Goal: Information Seeking & Learning: Learn about a topic

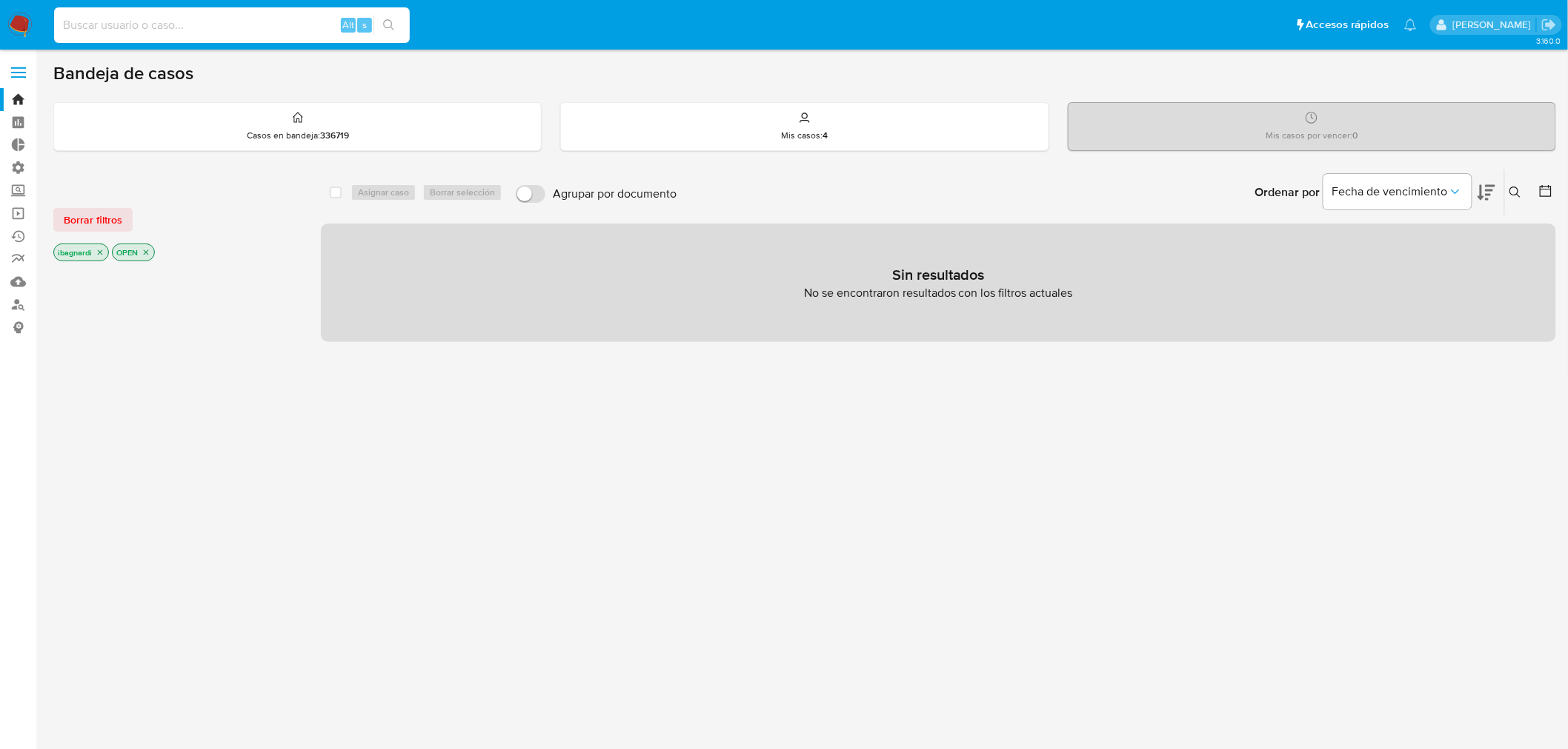
click at [222, 22] on input at bounding box center [232, 25] width 356 height 19
paste input "2699093228"
type input "2699093228"
click at [389, 28] on icon "search-icon" at bounding box center [389, 24] width 12 height 12
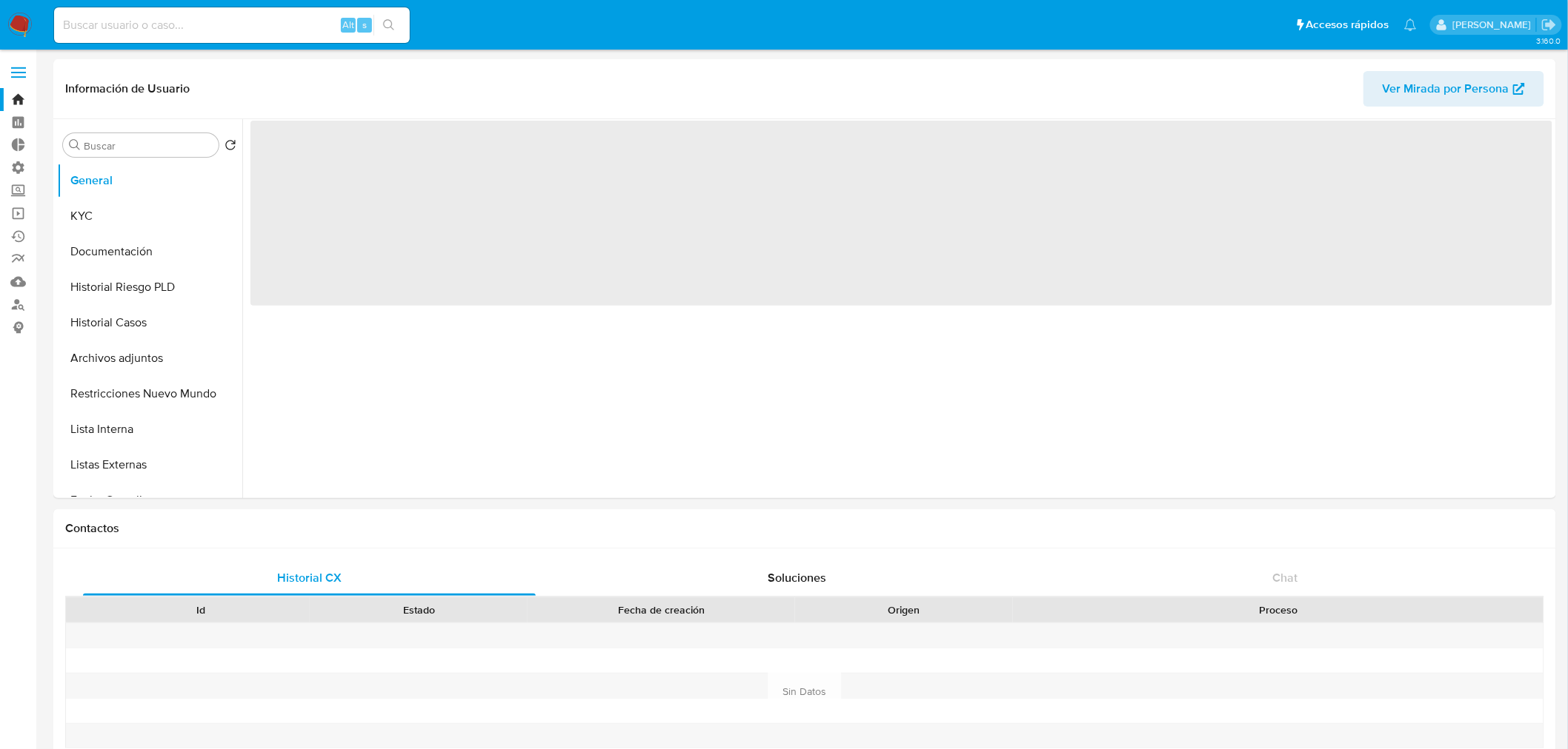
select select "10"
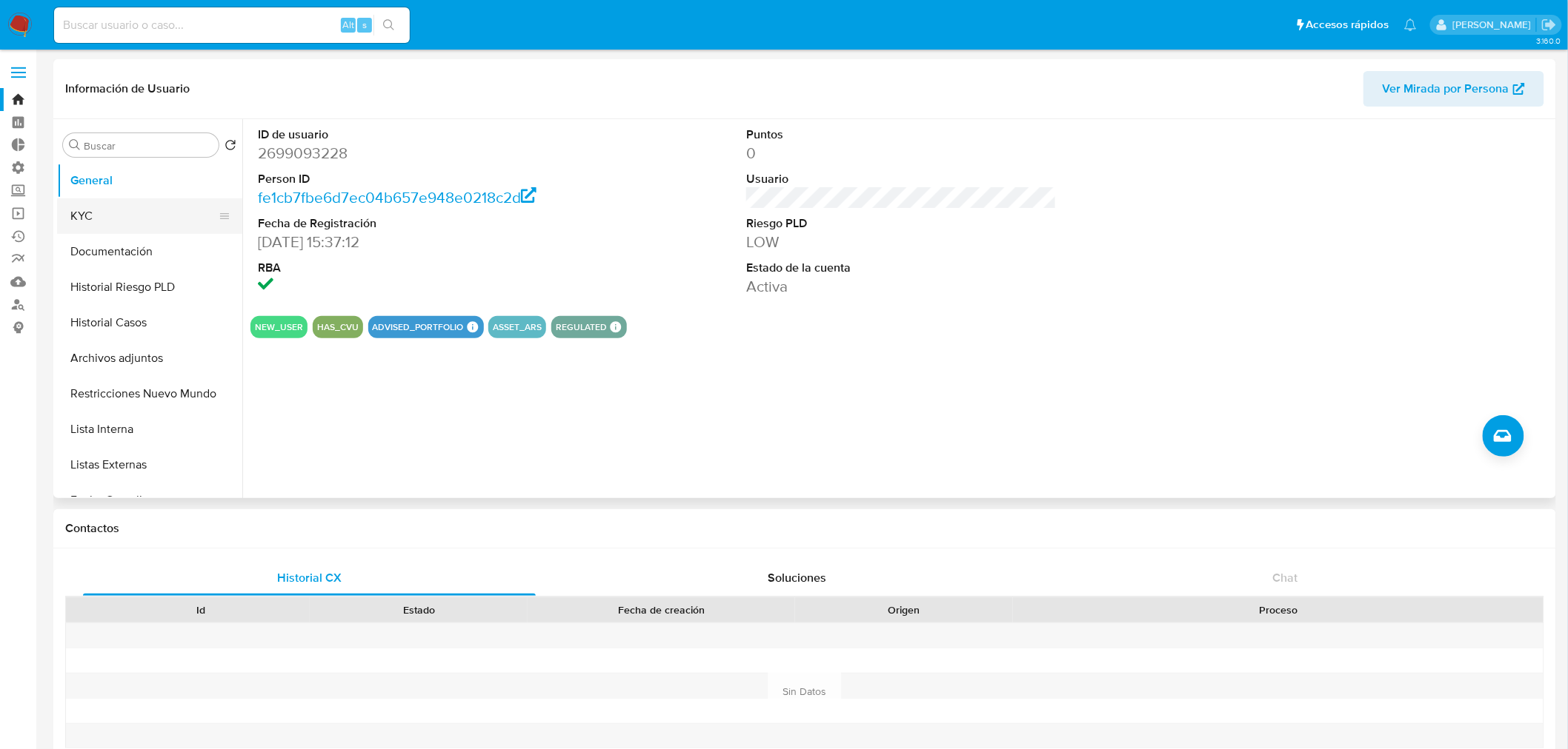
click at [113, 212] on button "KYC" at bounding box center [143, 216] width 173 height 35
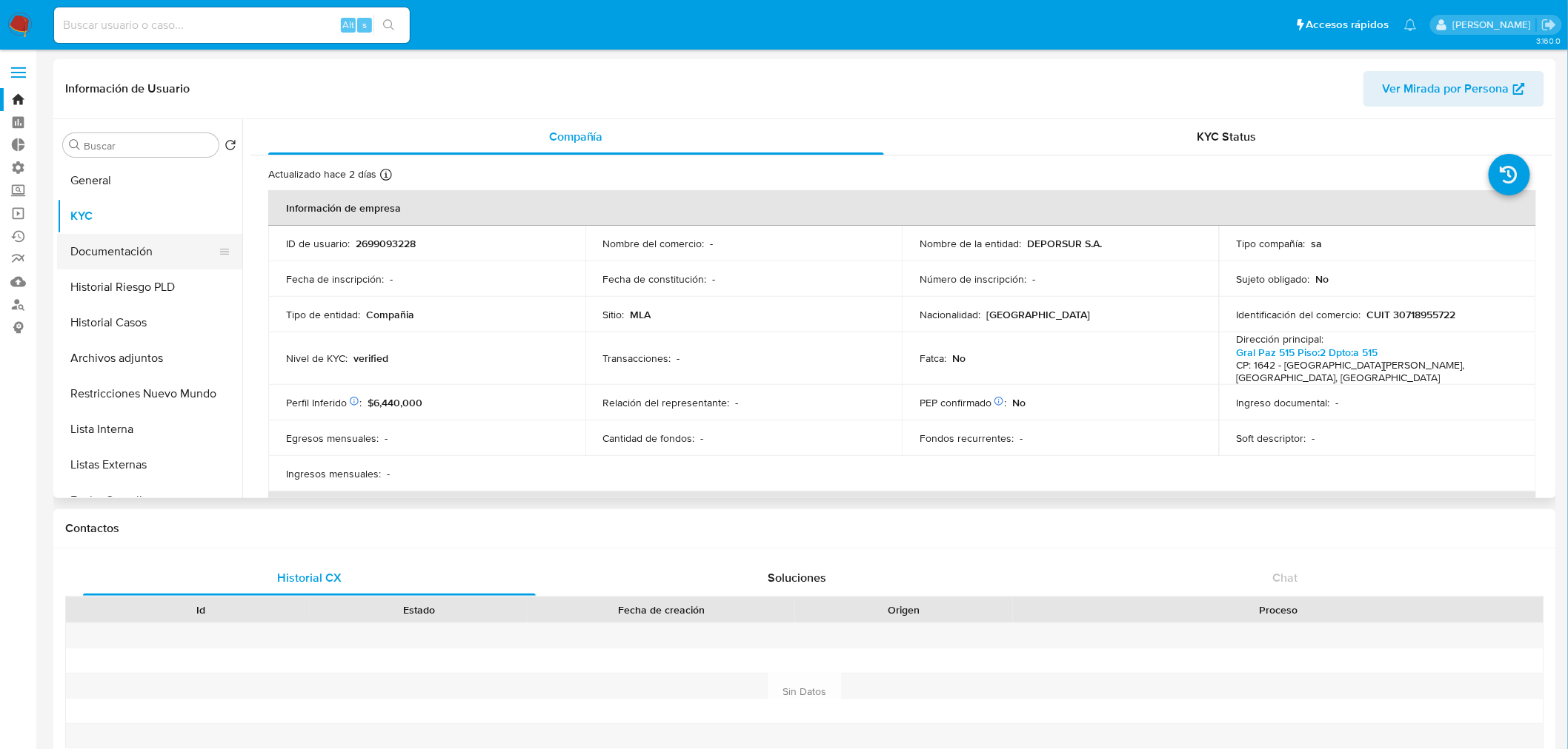
click at [130, 246] on button "Documentación" at bounding box center [143, 251] width 173 height 35
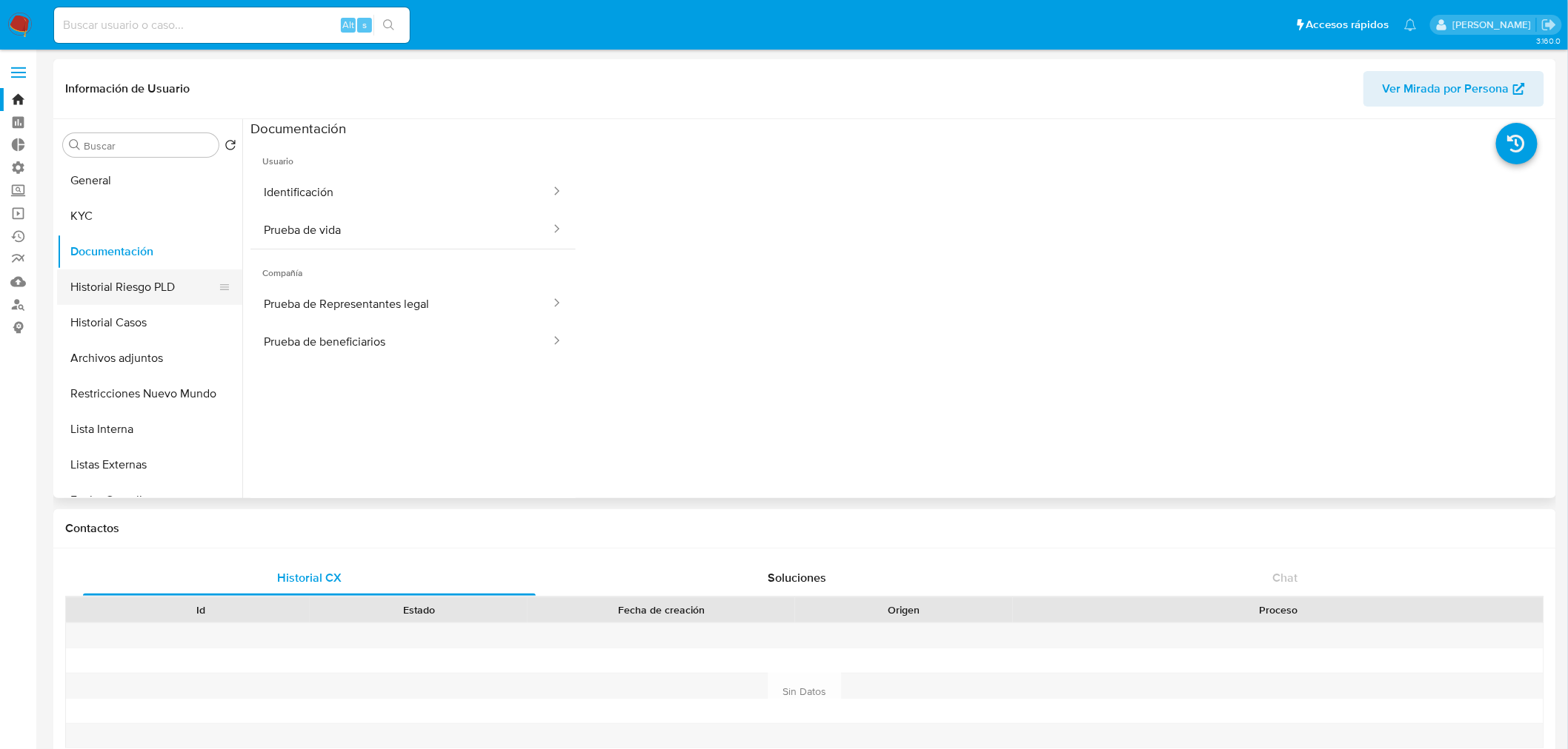
click at [145, 293] on button "Historial Riesgo PLD" at bounding box center [143, 287] width 173 height 35
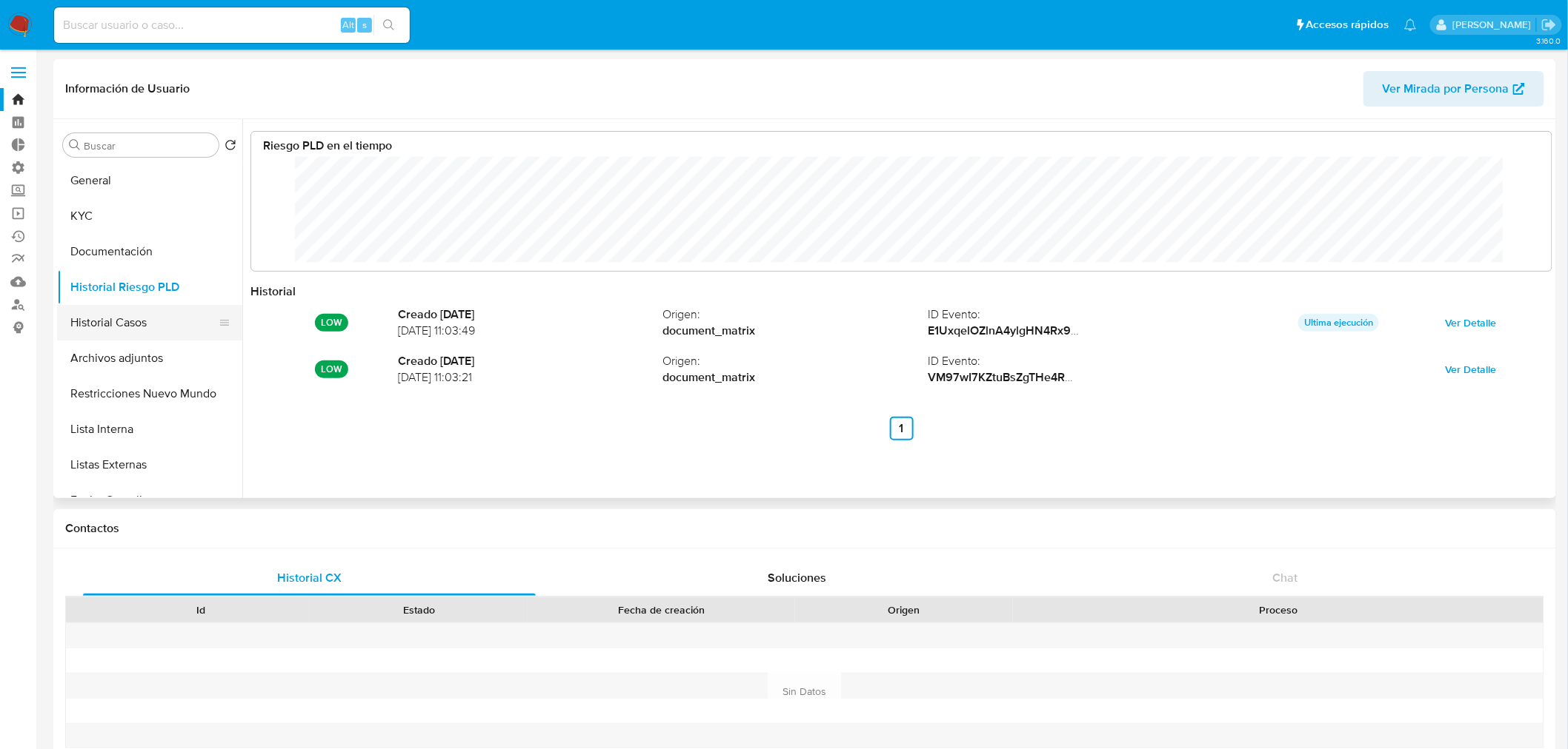
scroll to position [111, 1270]
click at [137, 321] on button "Historial Casos" at bounding box center [143, 323] width 173 height 35
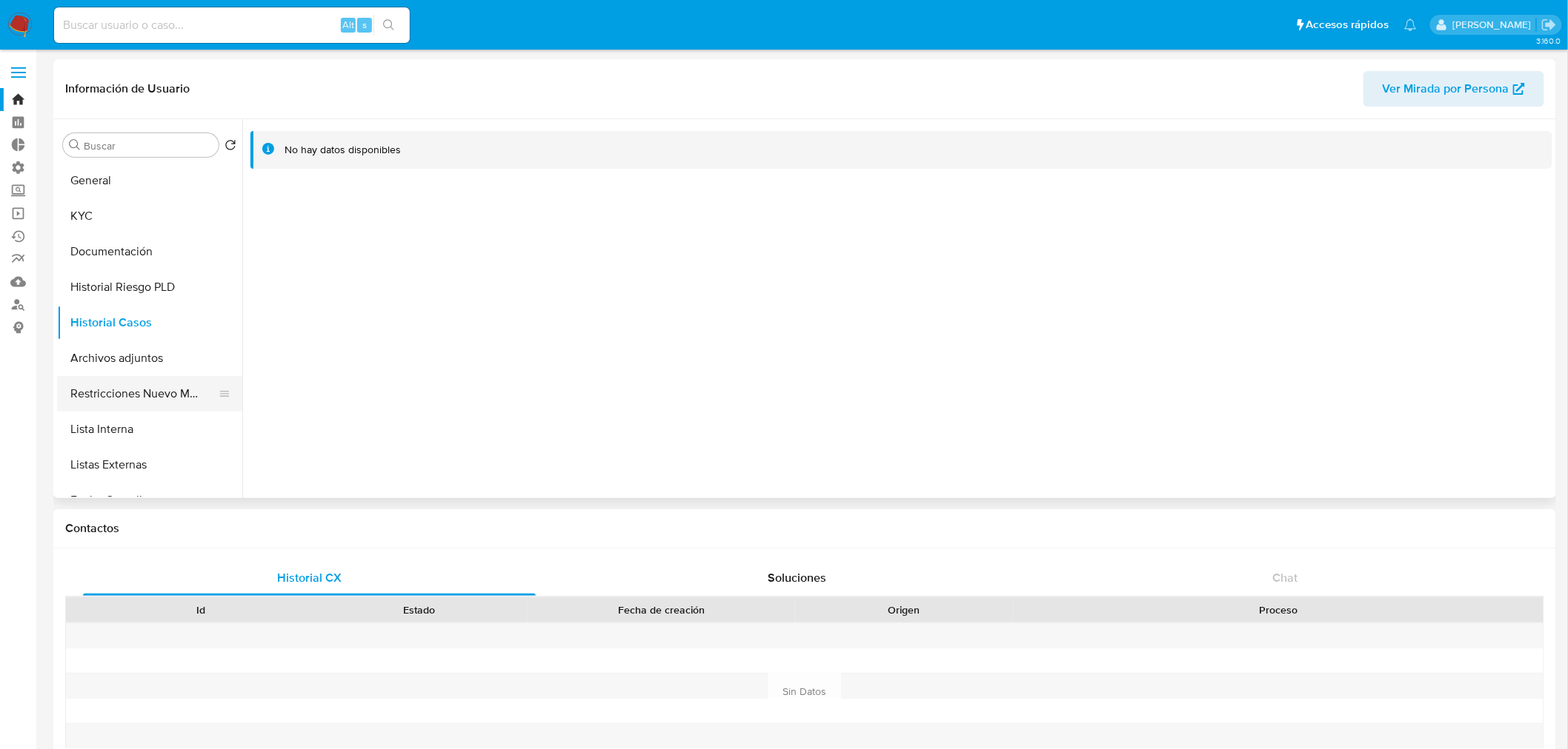
click at [135, 393] on button "Restricciones Nuevo Mundo" at bounding box center [143, 393] width 173 height 35
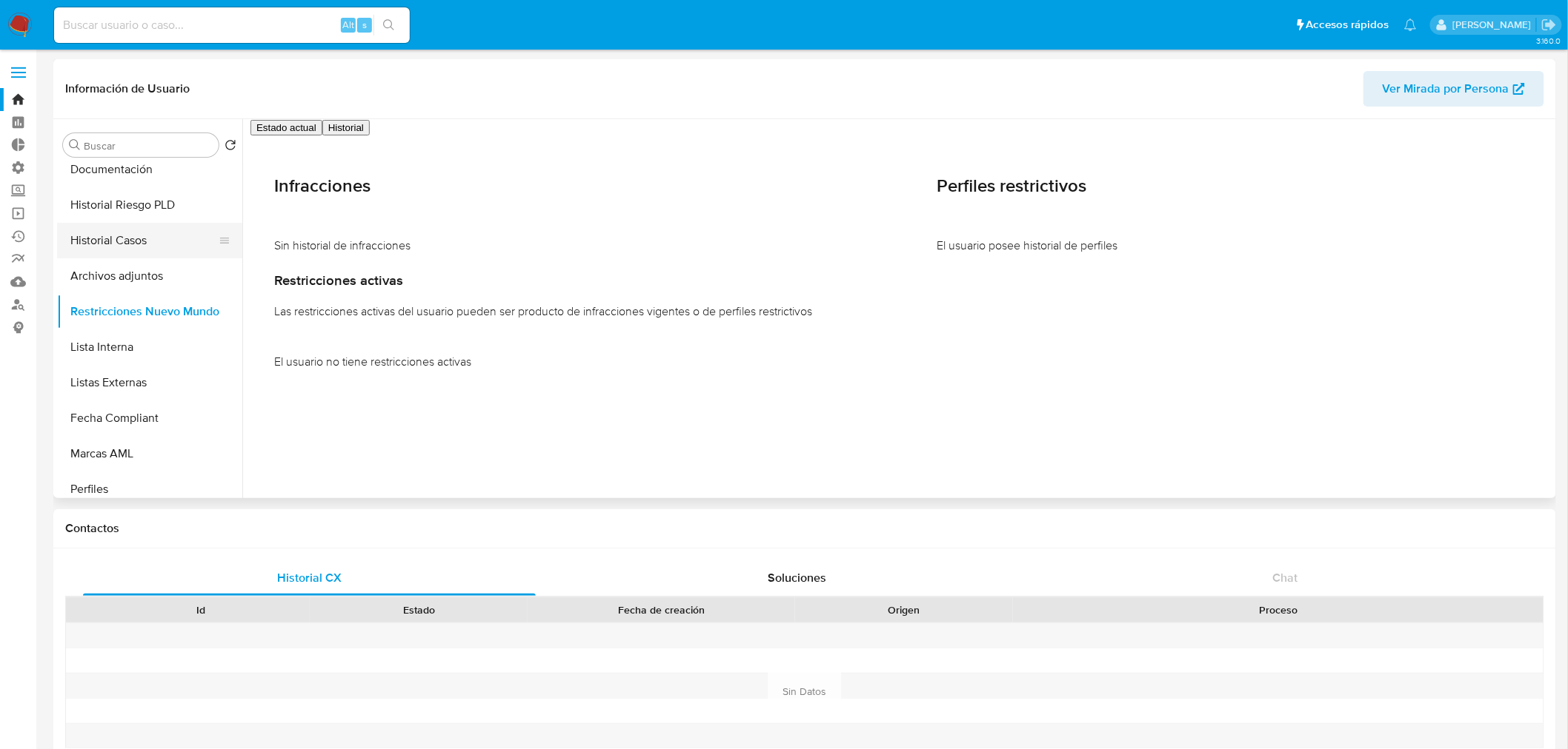
scroll to position [164, 0]
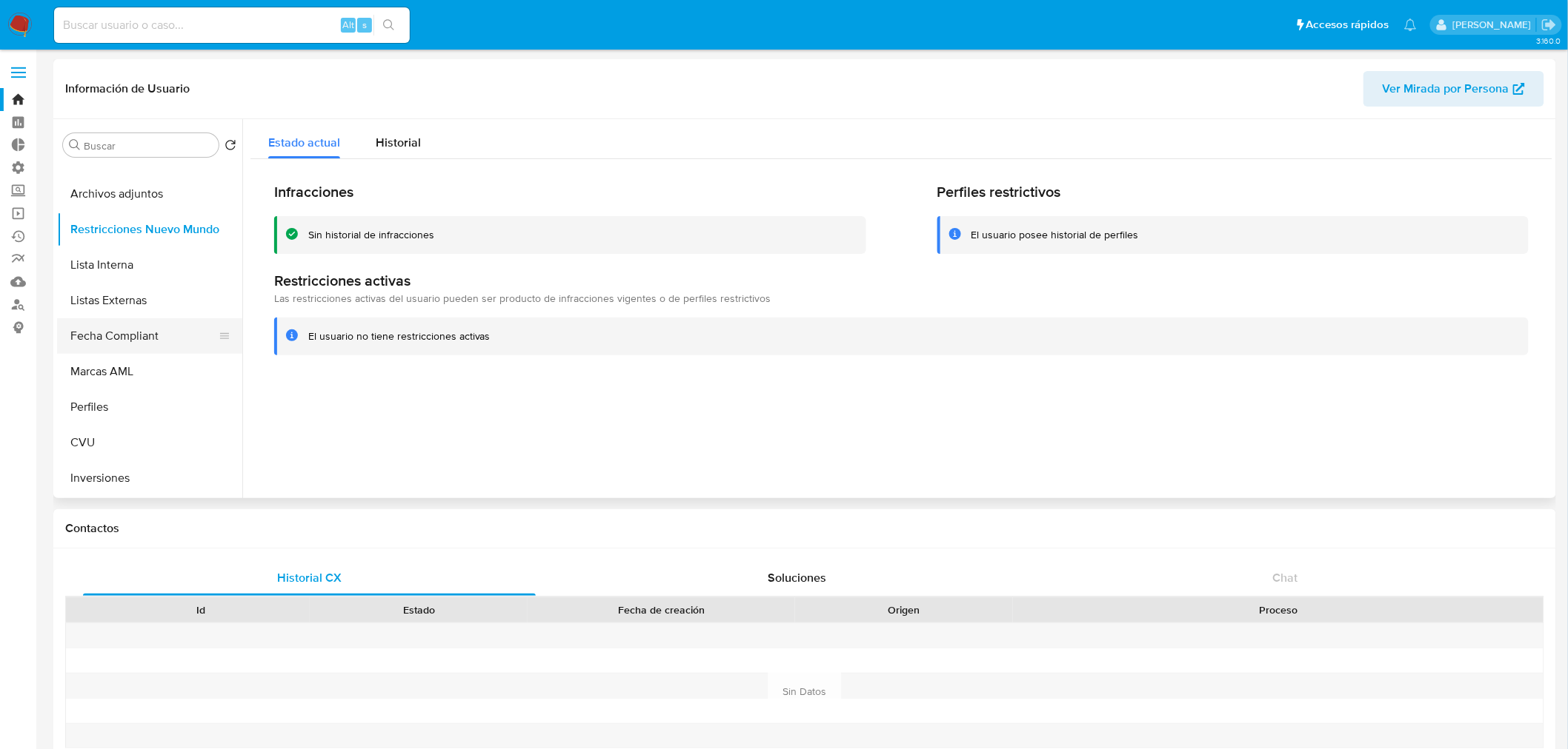
click at [124, 334] on button "Fecha Compliant" at bounding box center [143, 336] width 173 height 35
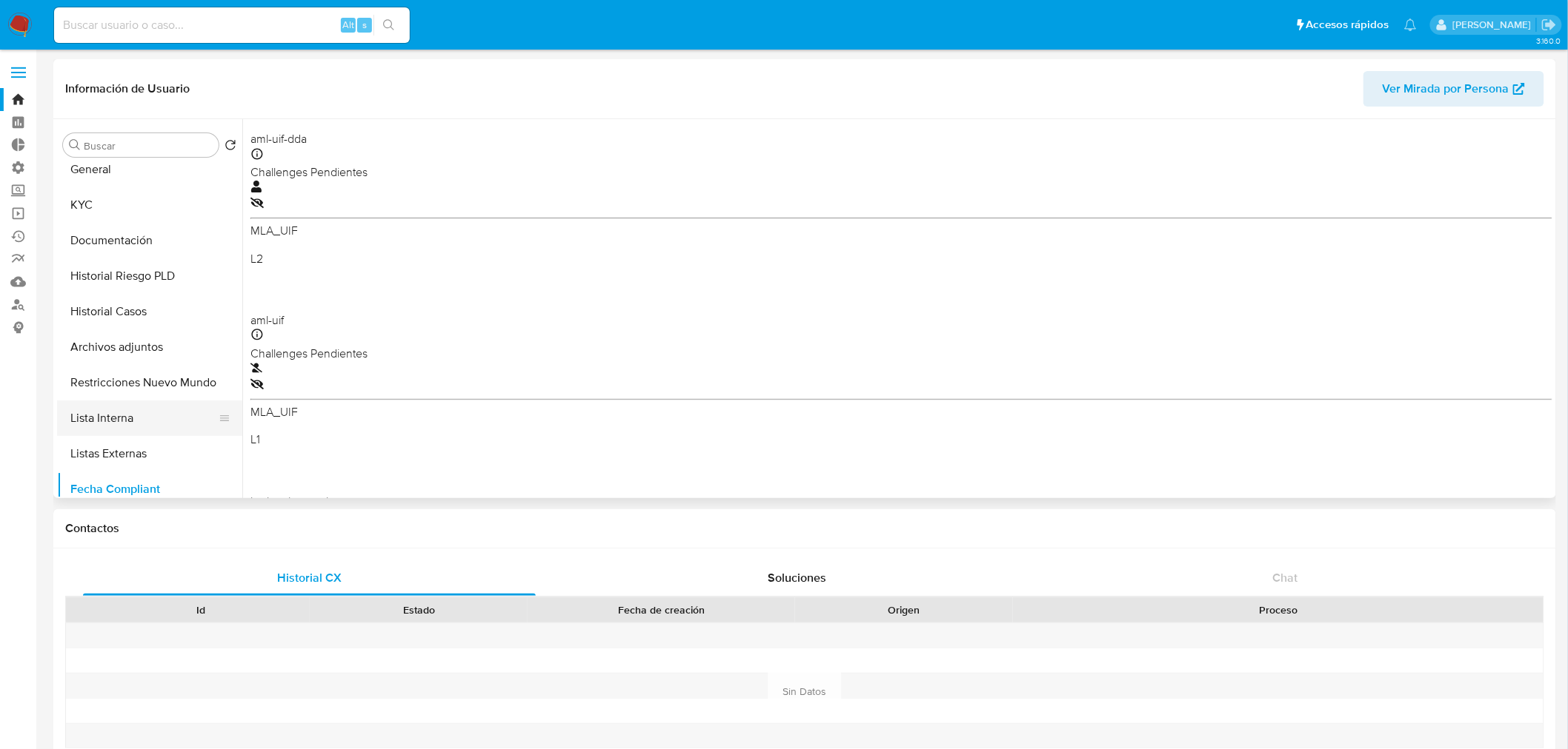
scroll to position [0, 0]
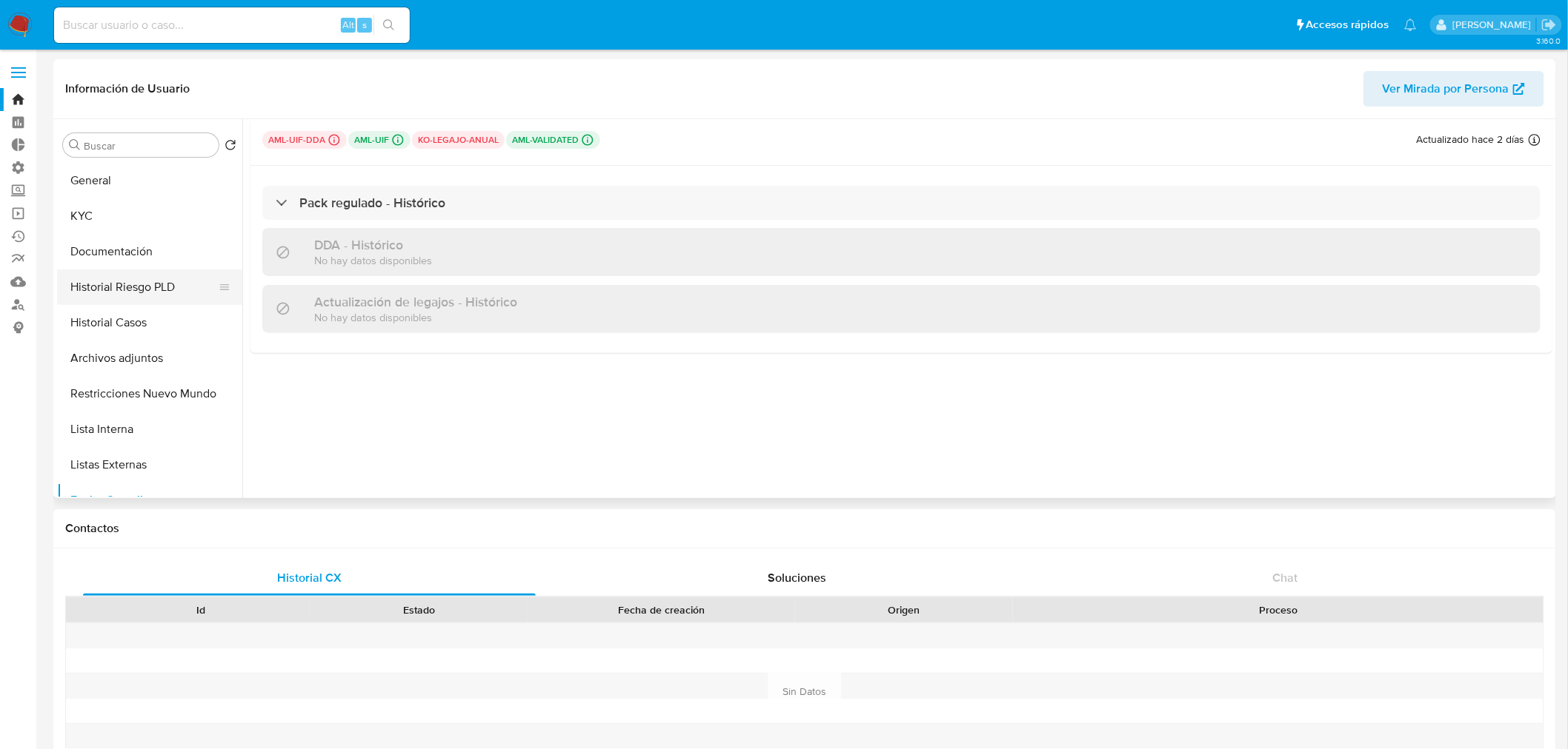
click at [152, 282] on button "Historial Riesgo PLD" at bounding box center [143, 287] width 173 height 35
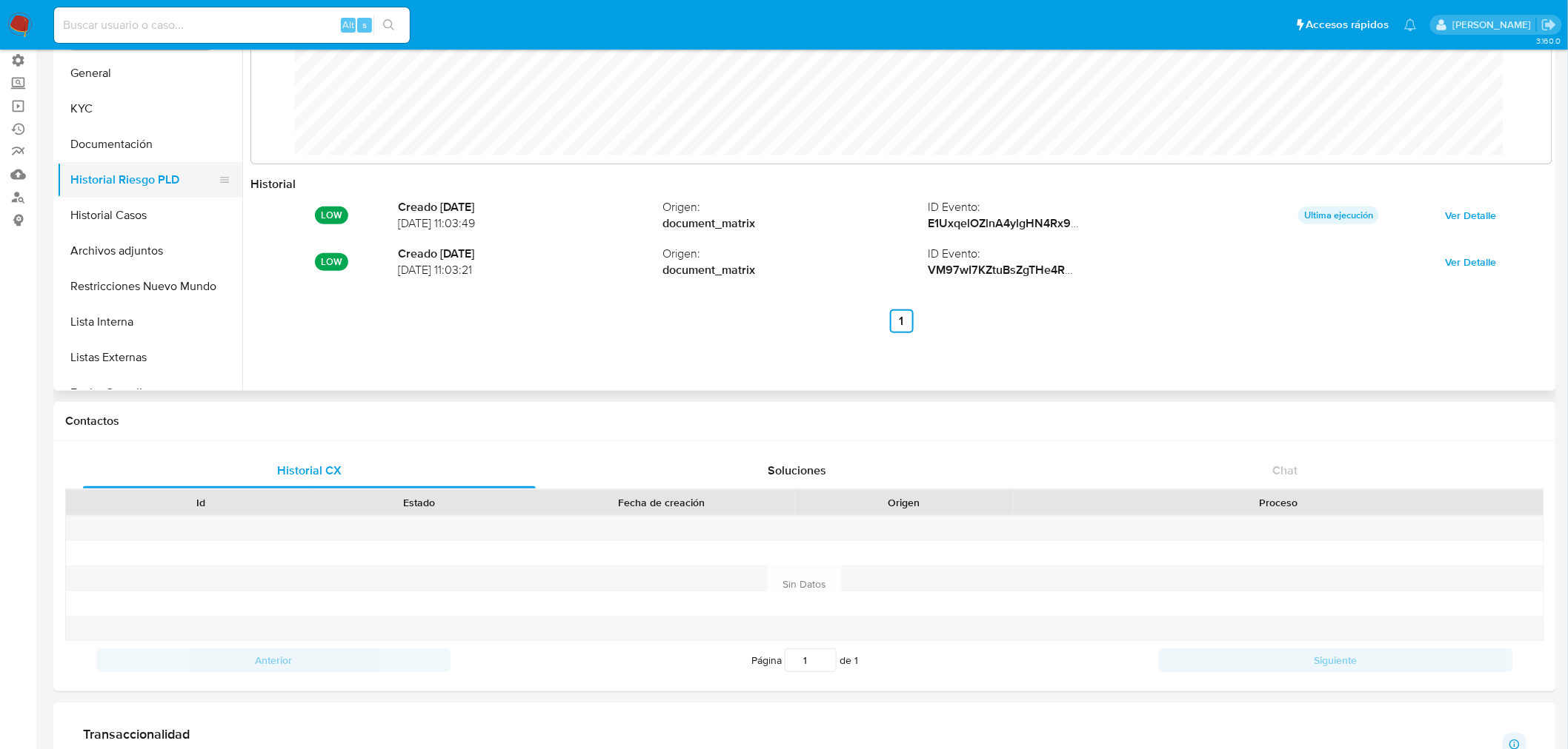
scroll to position [82, 0]
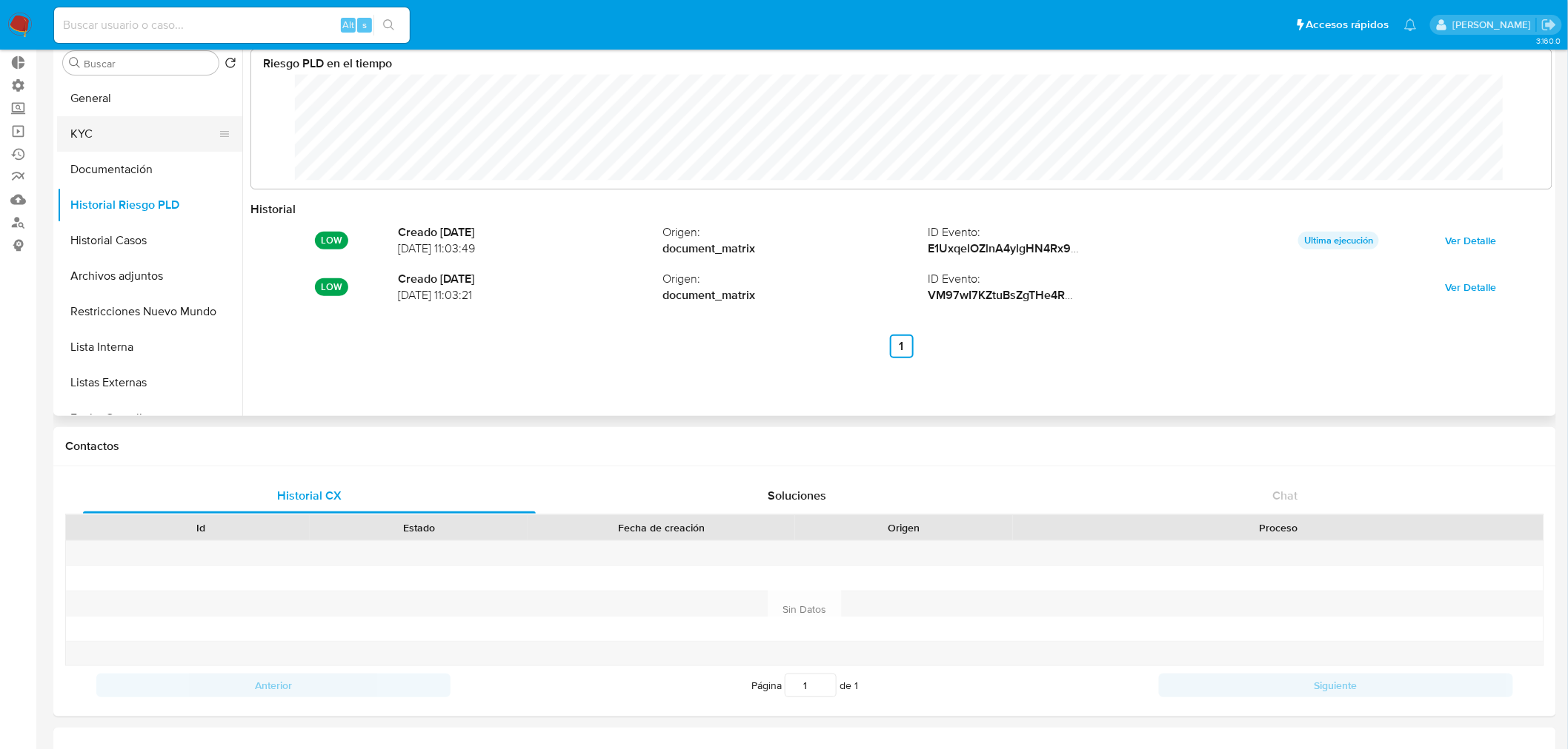
click at [108, 135] on button "KYC" at bounding box center [143, 134] width 173 height 35
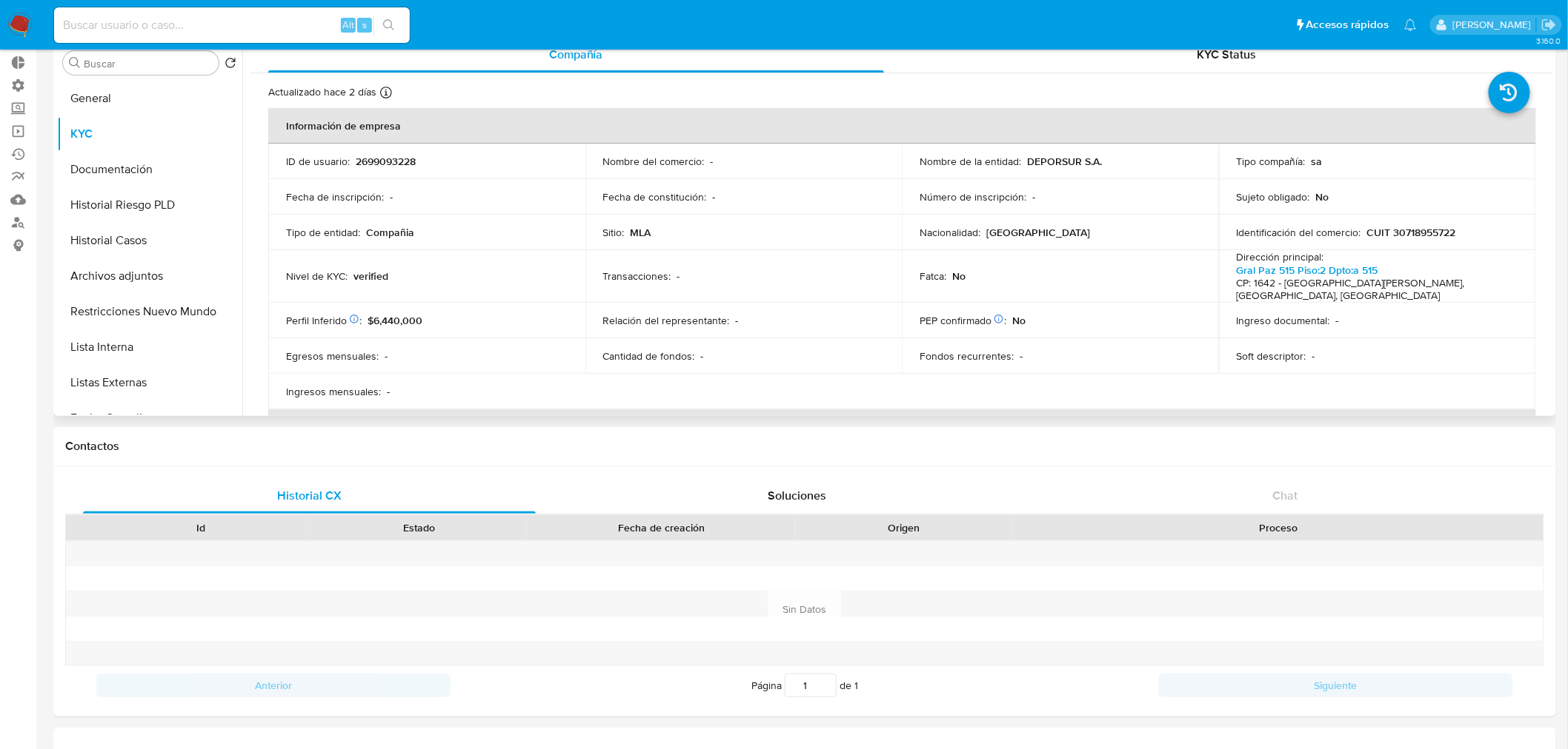
scroll to position [0, 0]
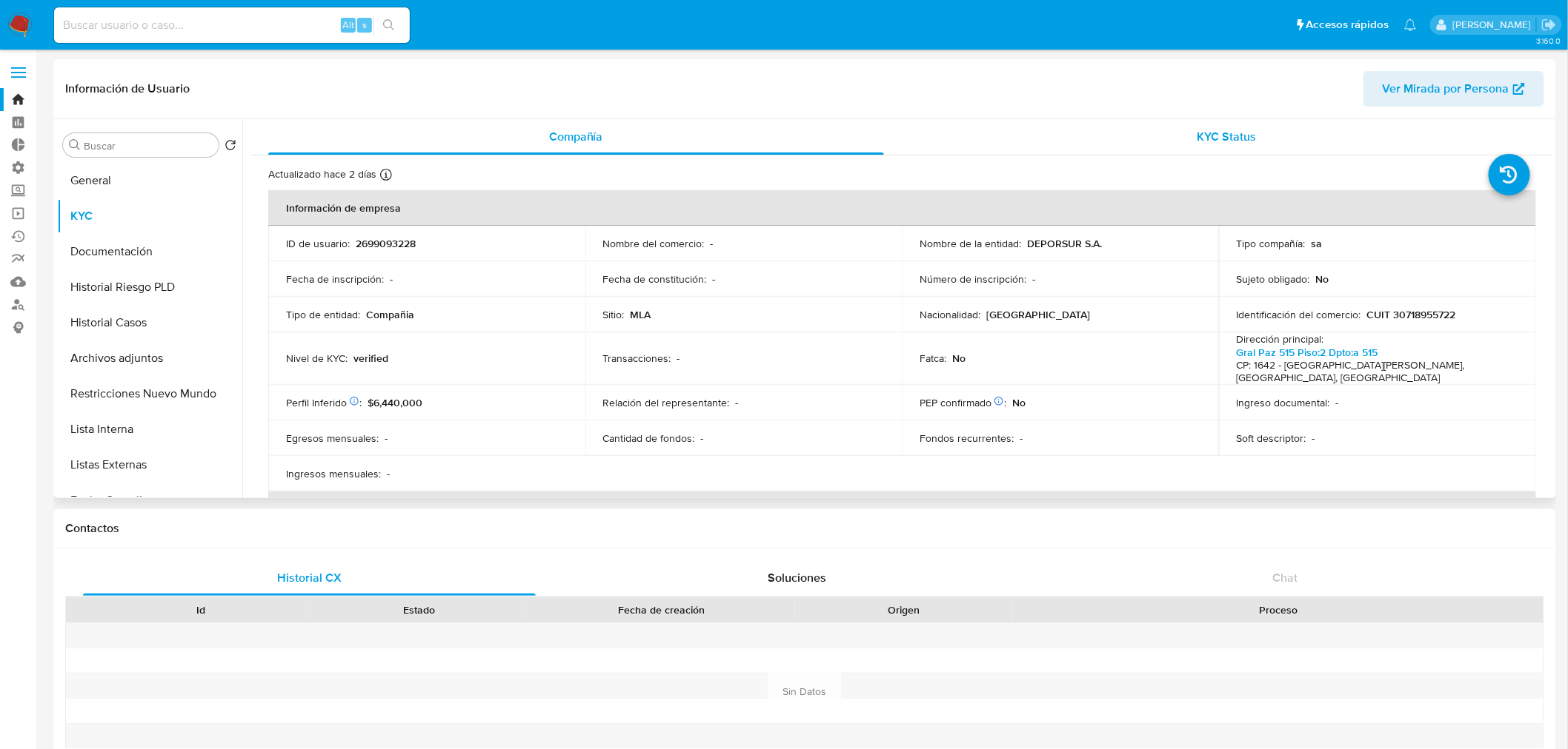
click at [1233, 120] on div "KYC Status" at bounding box center [1227, 137] width 616 height 35
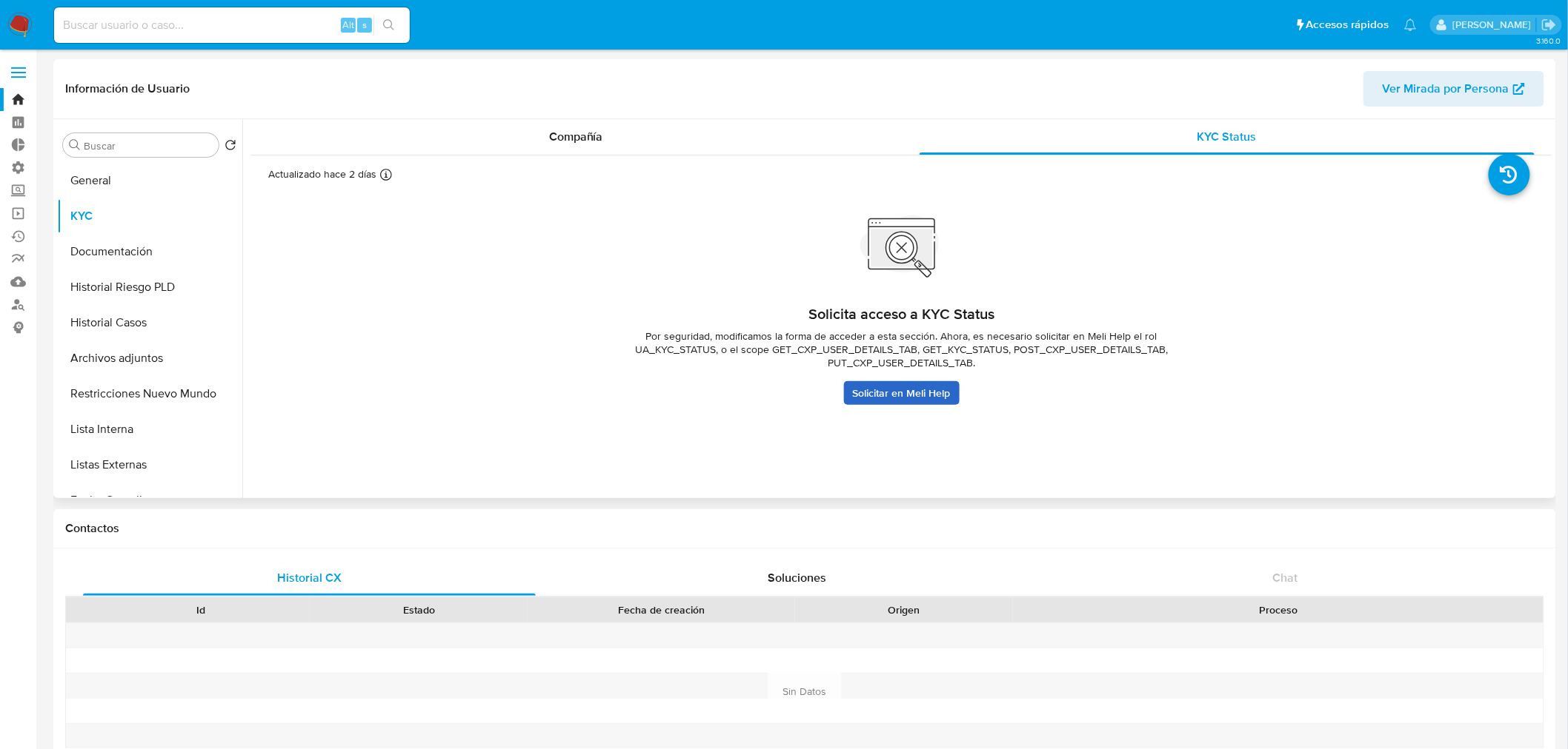
click at [931, 394] on link "Solicitar en Meli Help" at bounding box center [901, 393] width 116 height 24
click at [582, 133] on span "Compañía" at bounding box center [575, 137] width 54 height 17
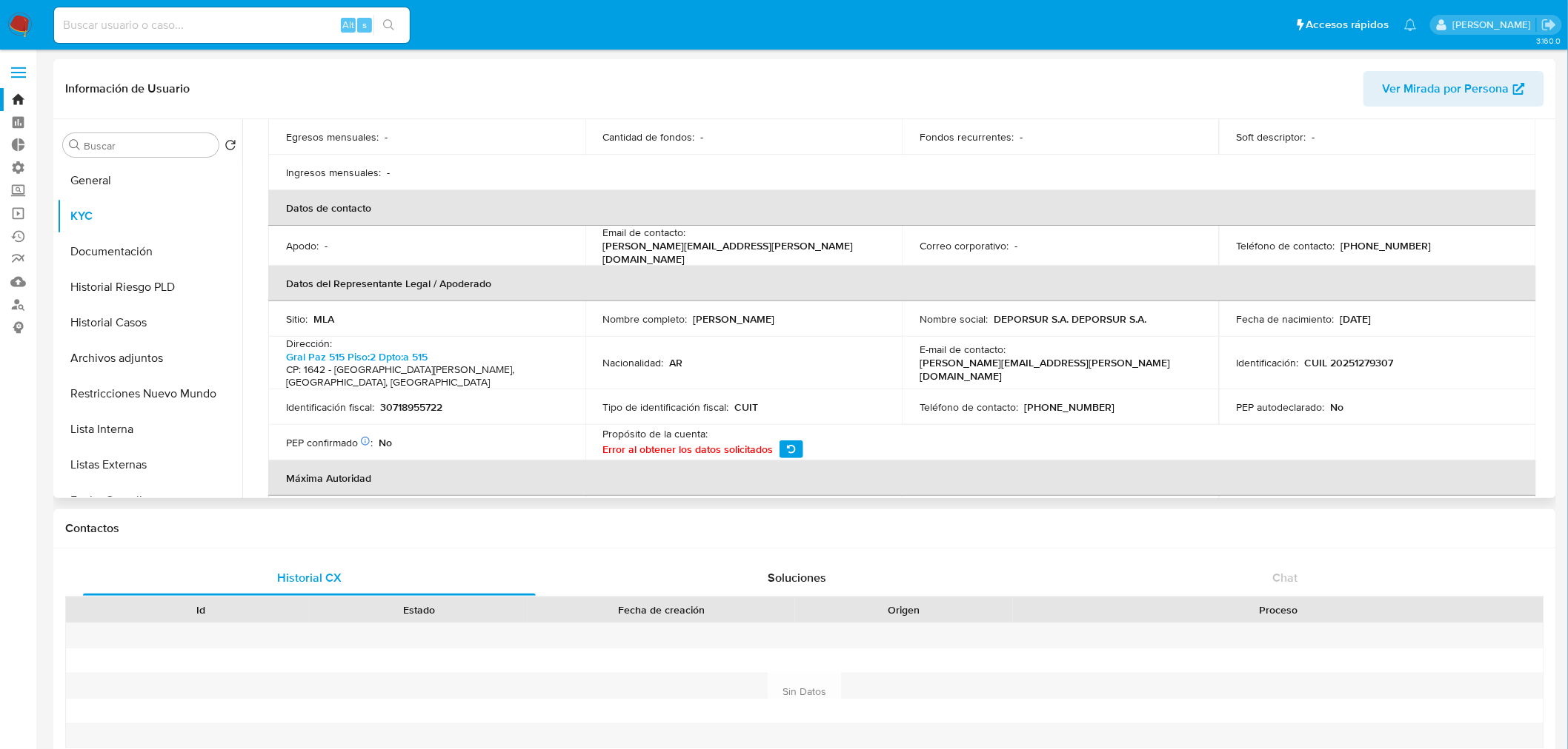
scroll to position [329, 0]
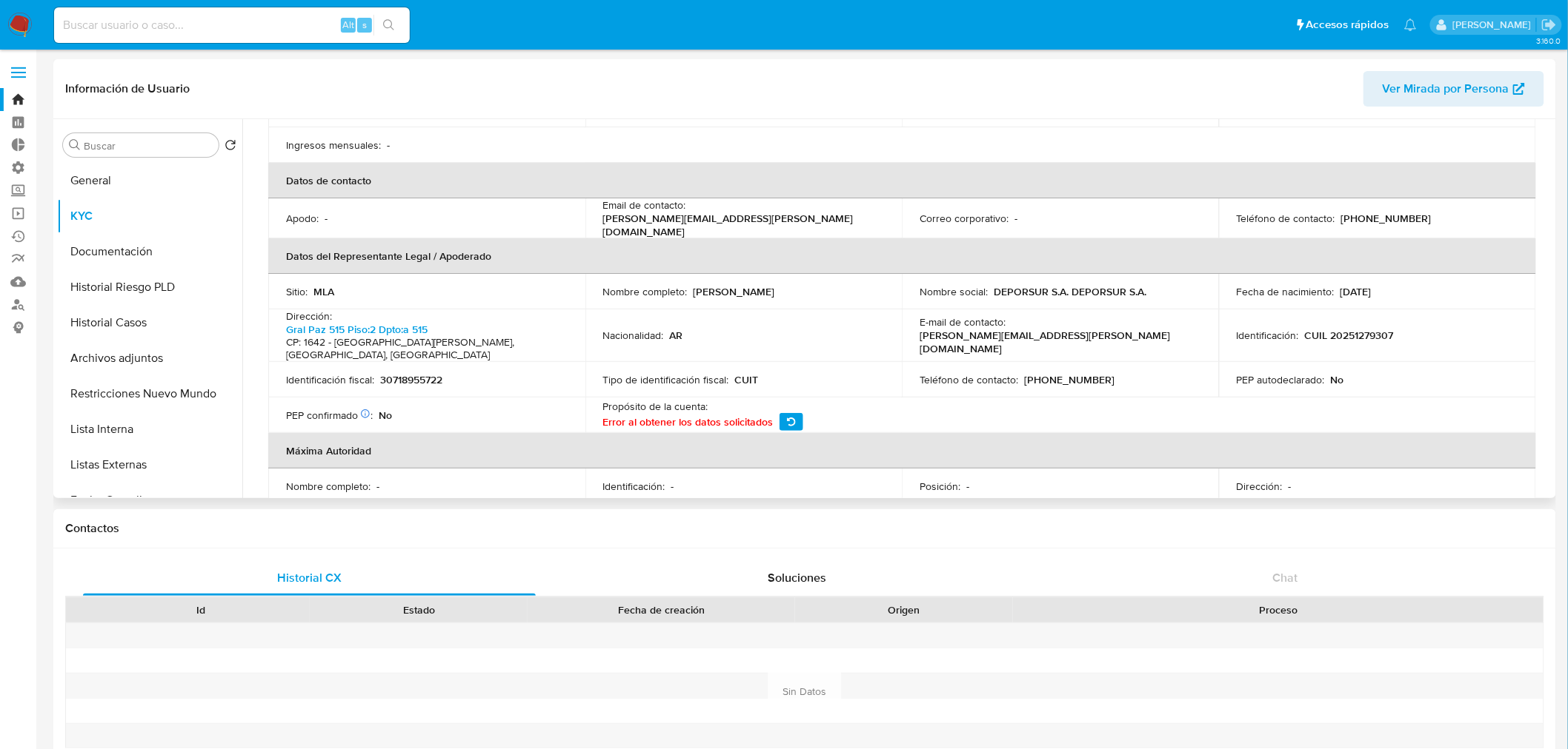
click at [787, 418] on icon "button" at bounding box center [791, 422] width 9 height 9
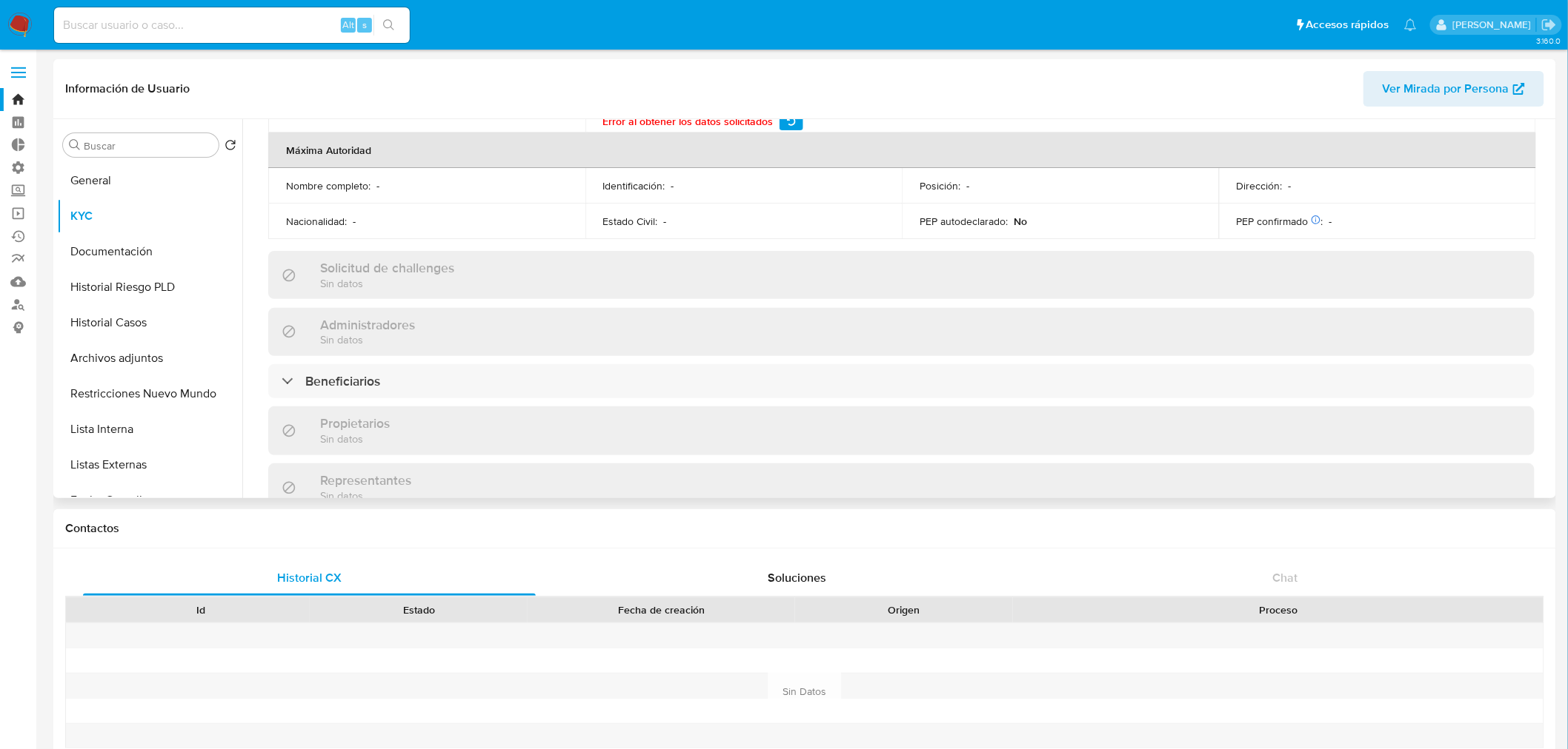
scroll to position [658, 0]
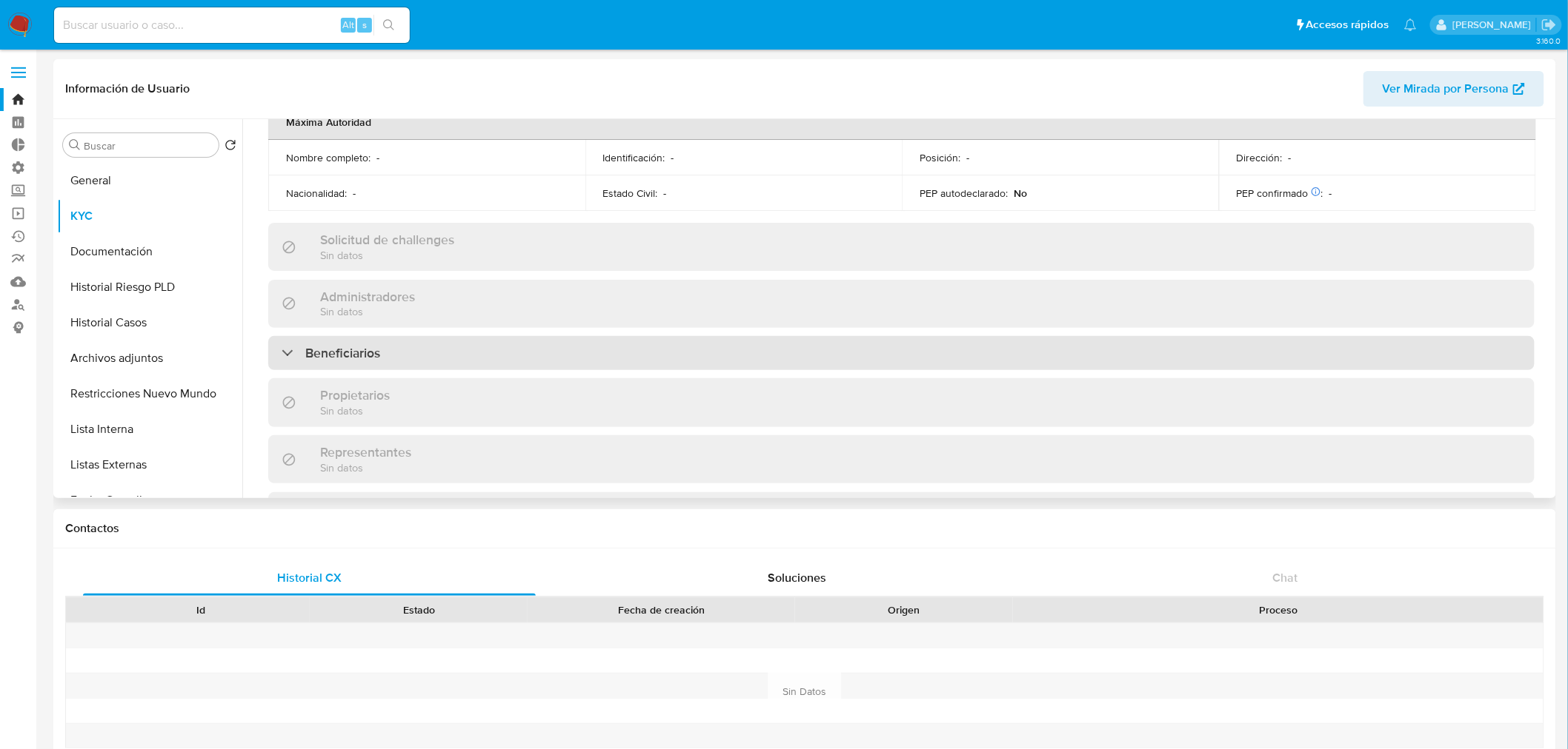
click at [396, 336] on div "Beneficiarios" at bounding box center [901, 352] width 1266 height 34
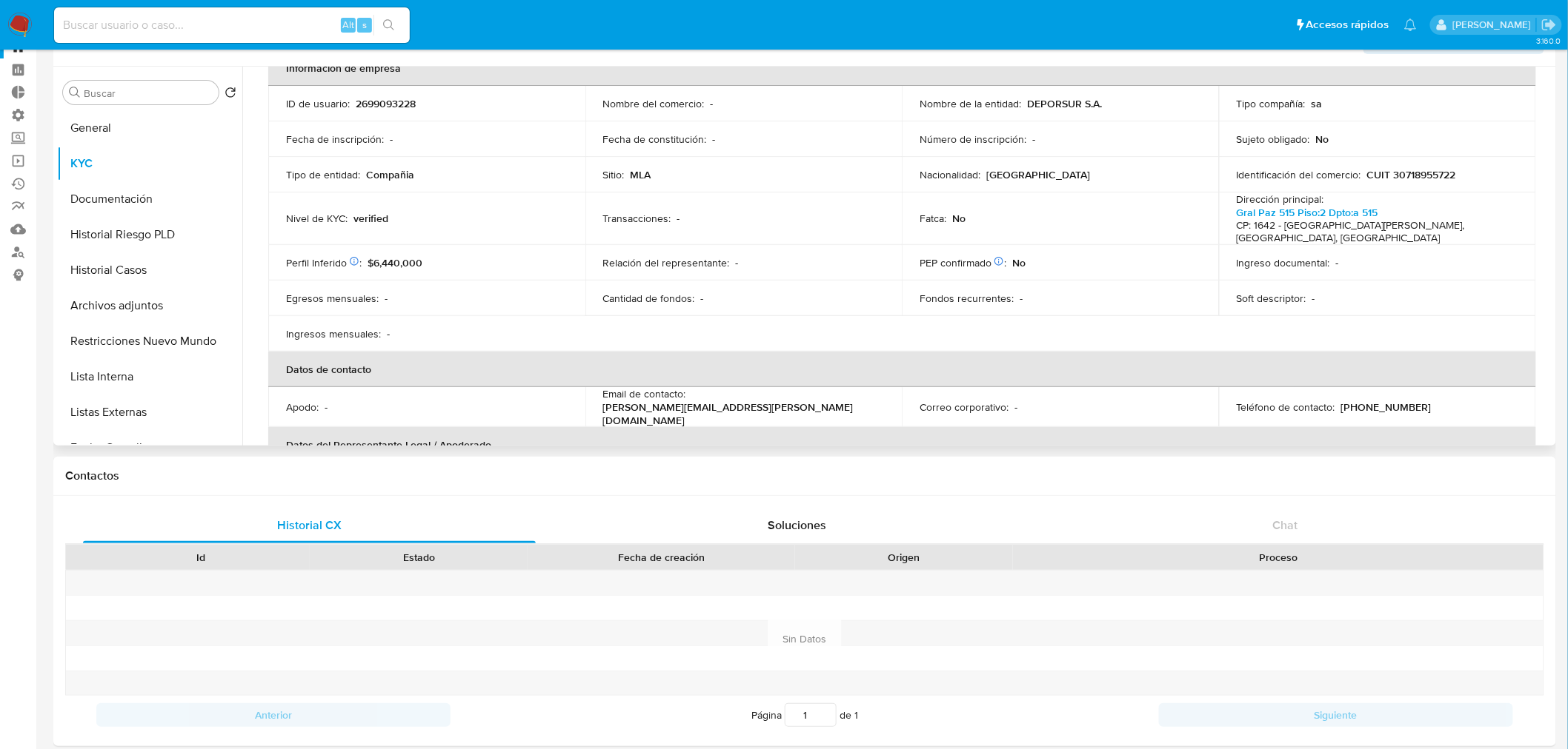
scroll to position [0, 0]
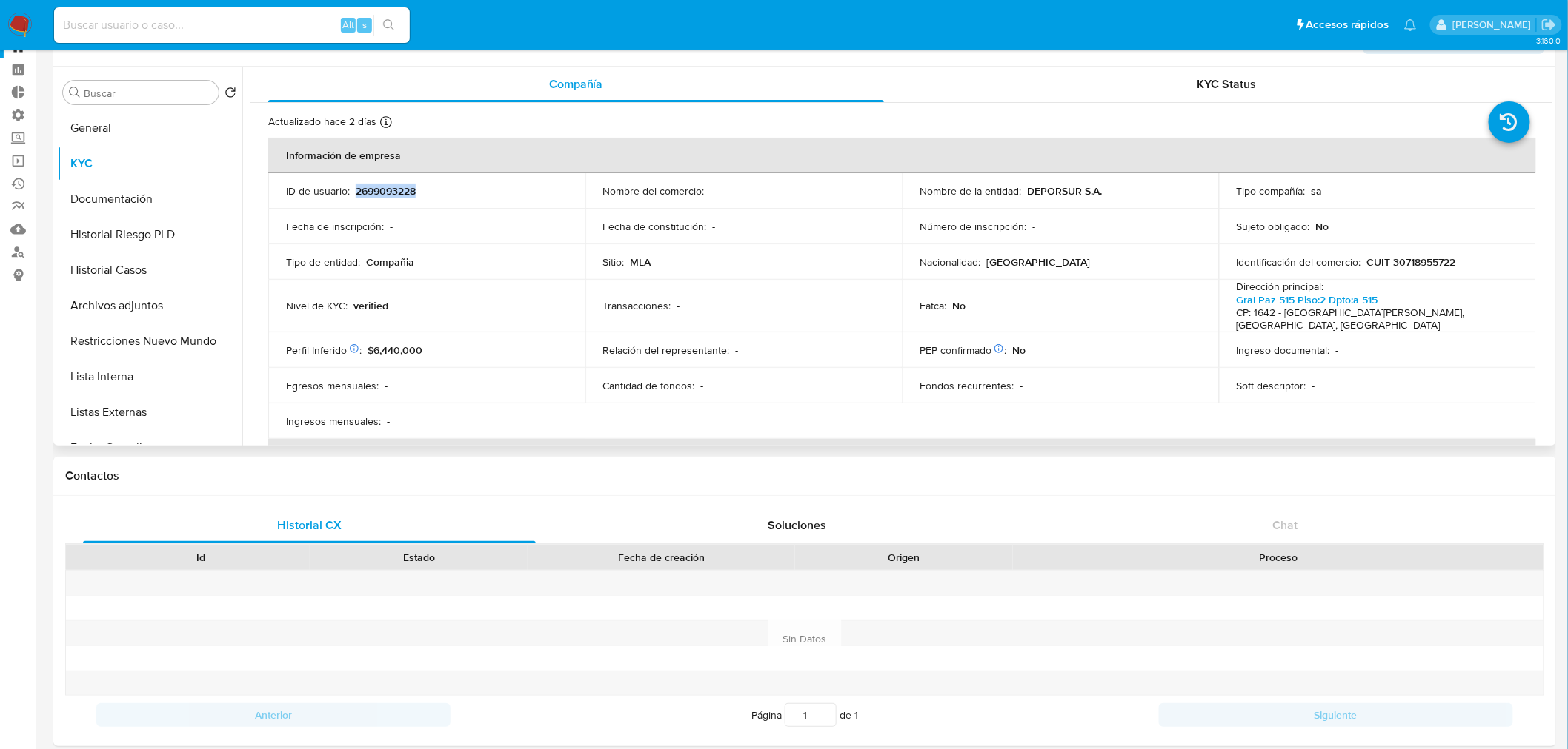
drag, startPoint x: 420, startPoint y: 190, endPoint x: 623, endPoint y: 183, distance: 203.1
click at [358, 187] on div "ID de usuario : 2699093228" at bounding box center [427, 190] width 282 height 13
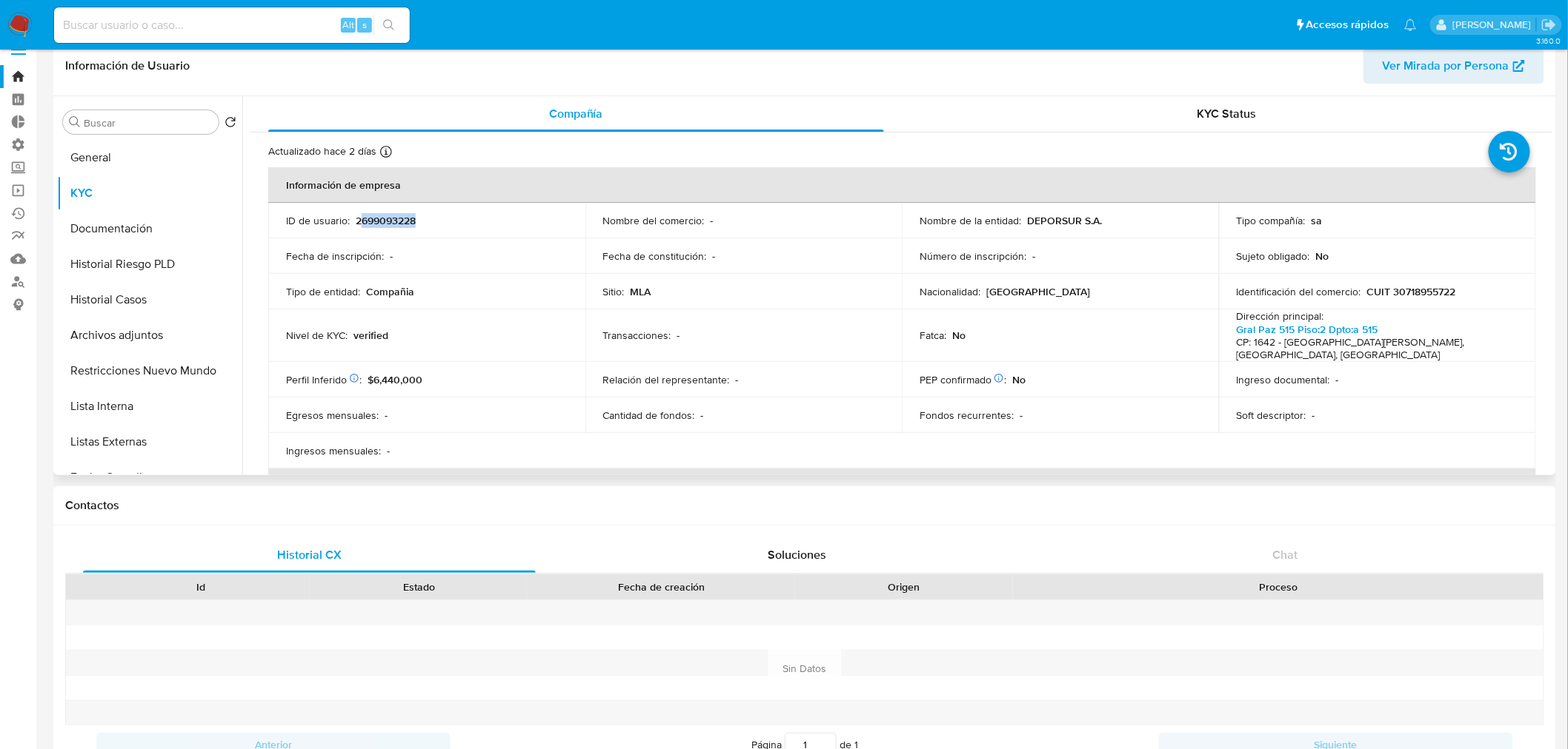
scroll to position [19, 0]
copy p "2699093228"
click at [119, 234] on button "Documentación" at bounding box center [143, 232] width 173 height 35
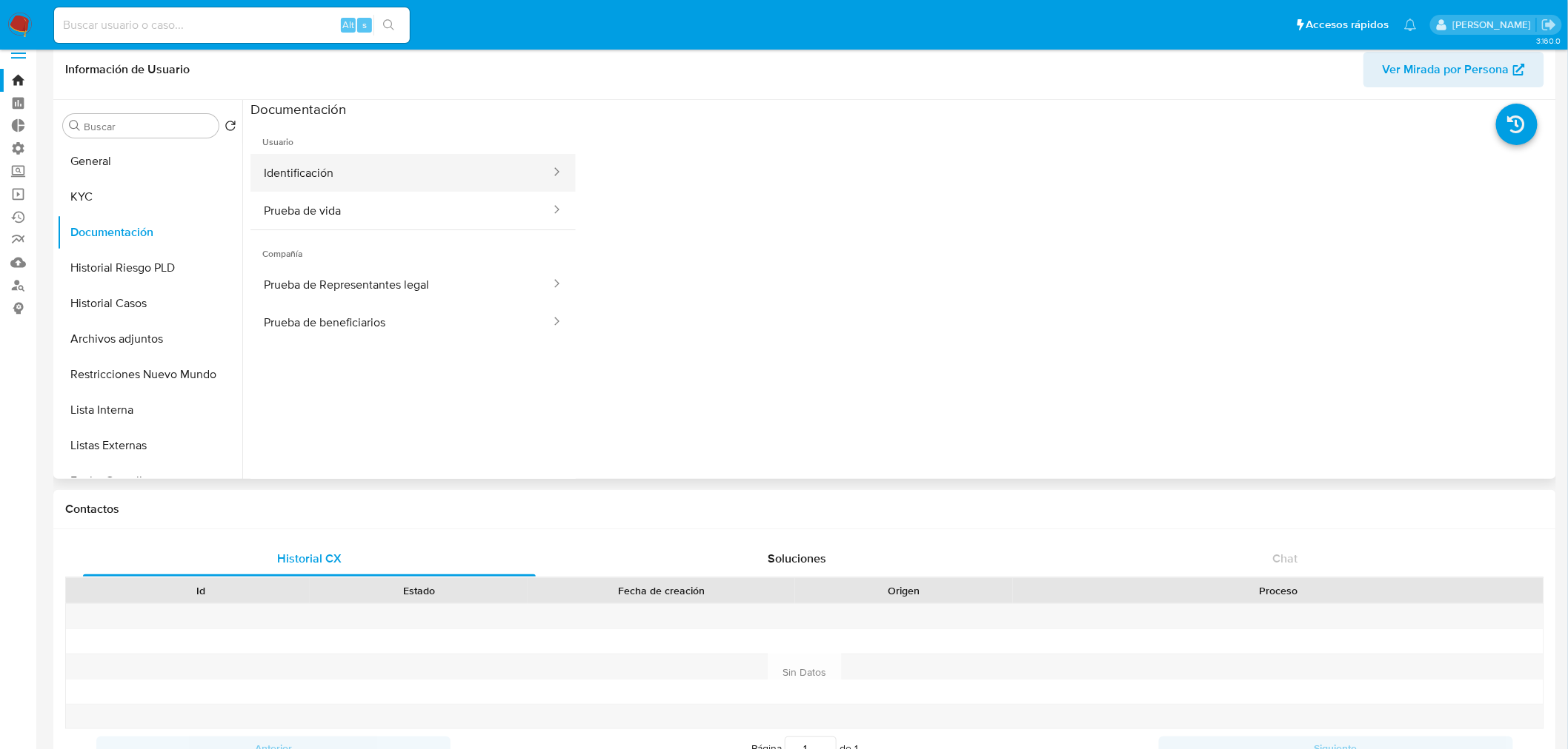
click at [368, 174] on button "Identificación" at bounding box center [401, 173] width 301 height 38
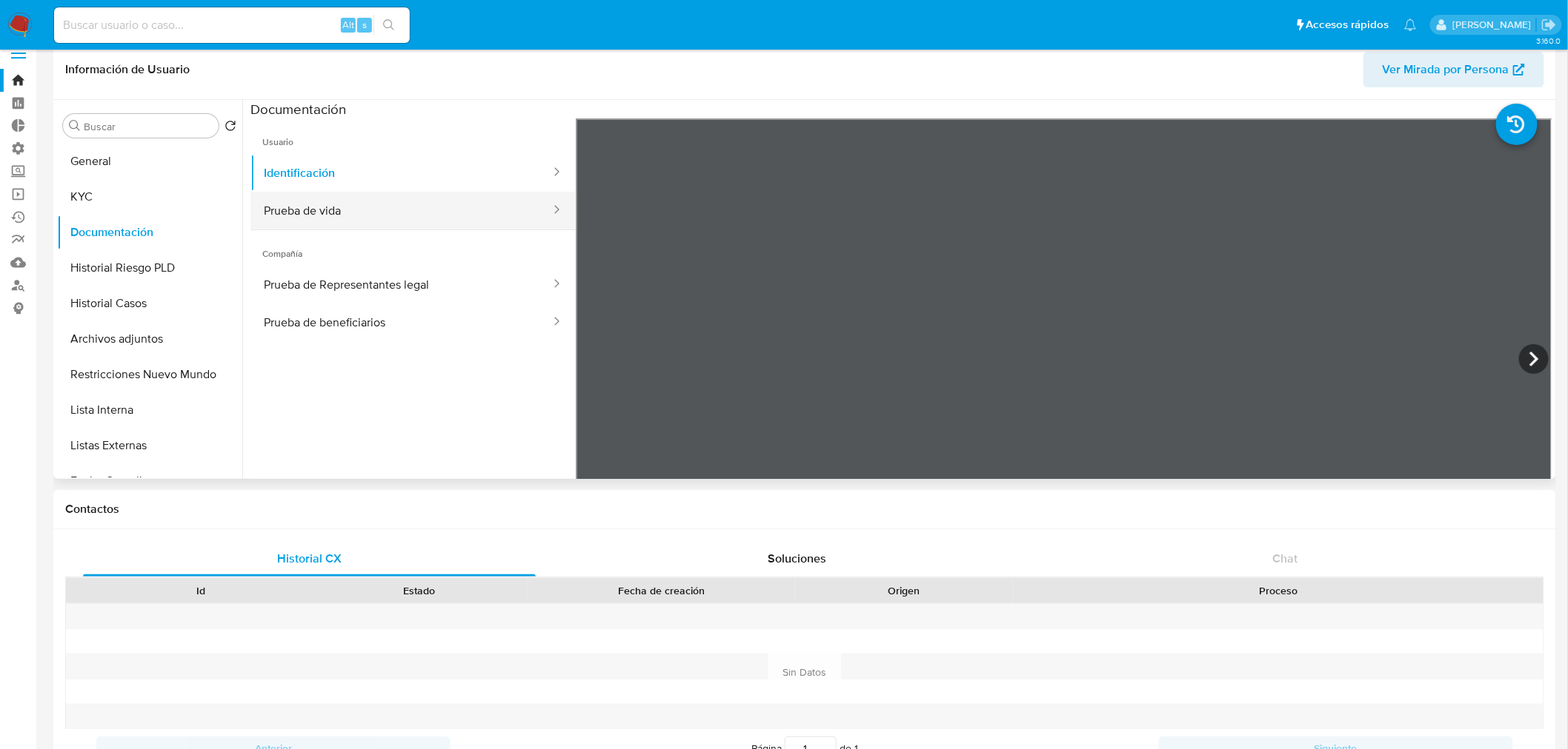
click at [373, 201] on button "Prueba de vida" at bounding box center [401, 211] width 301 height 38
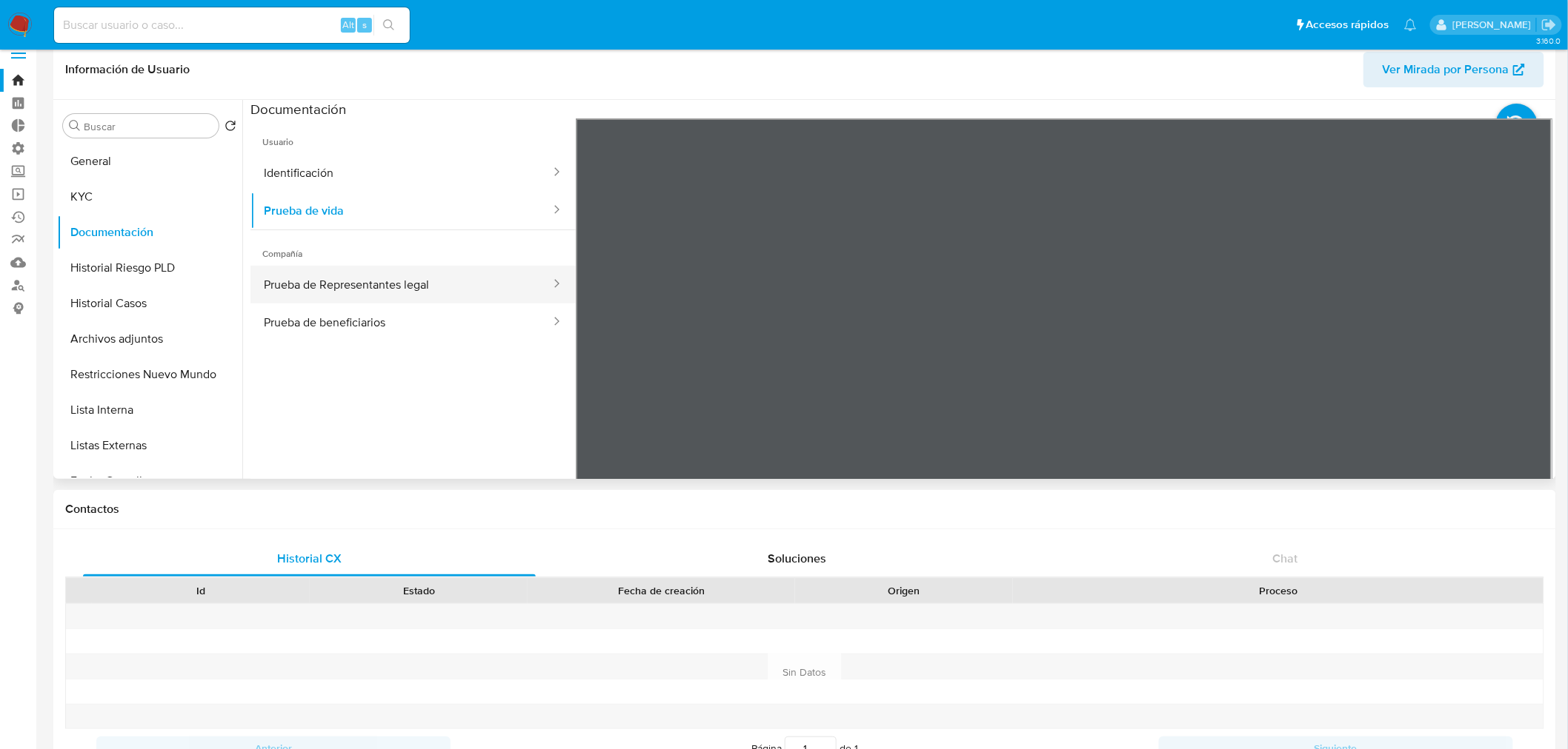
click at [361, 277] on button "Prueba de Representantes legal" at bounding box center [401, 285] width 301 height 38
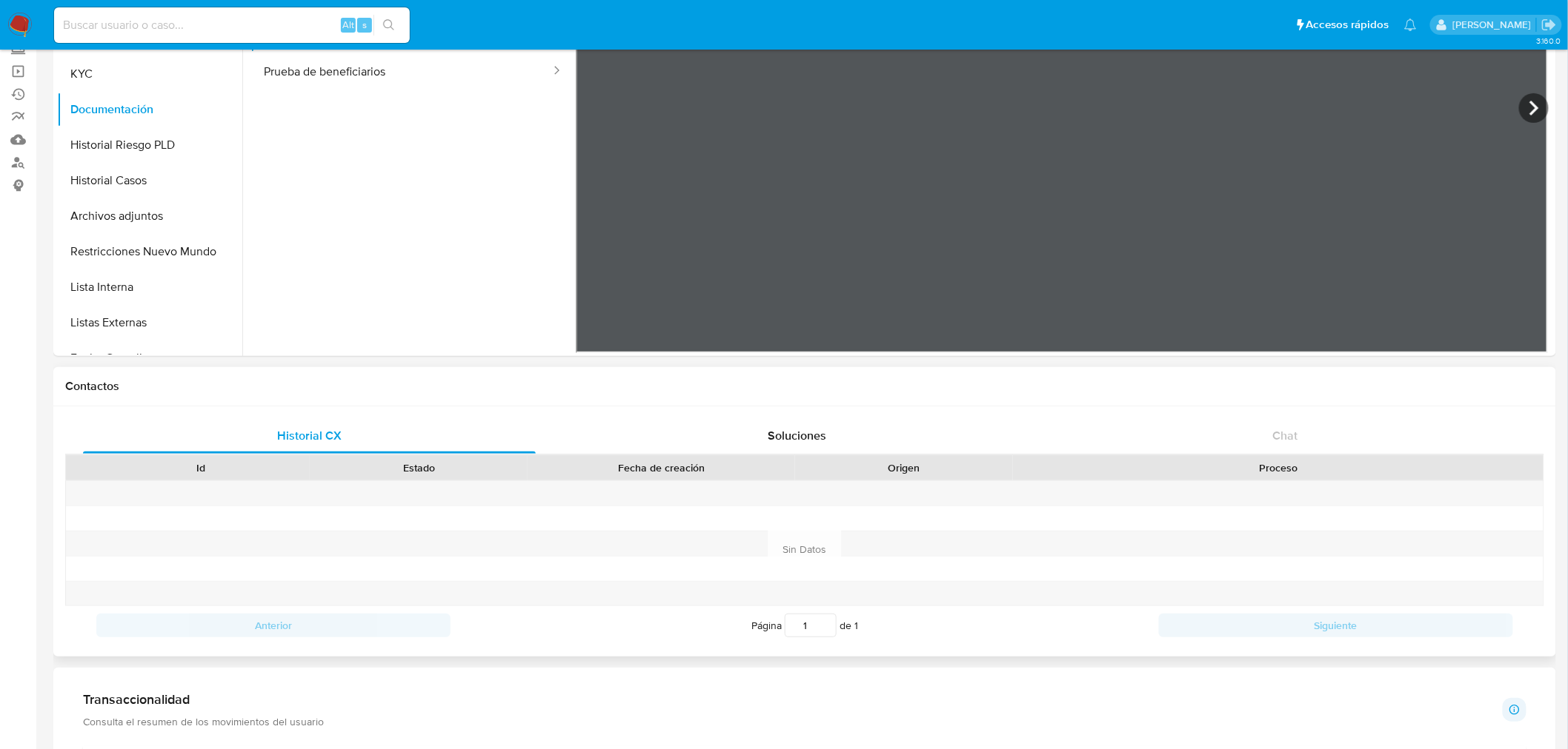
scroll to position [0, 0]
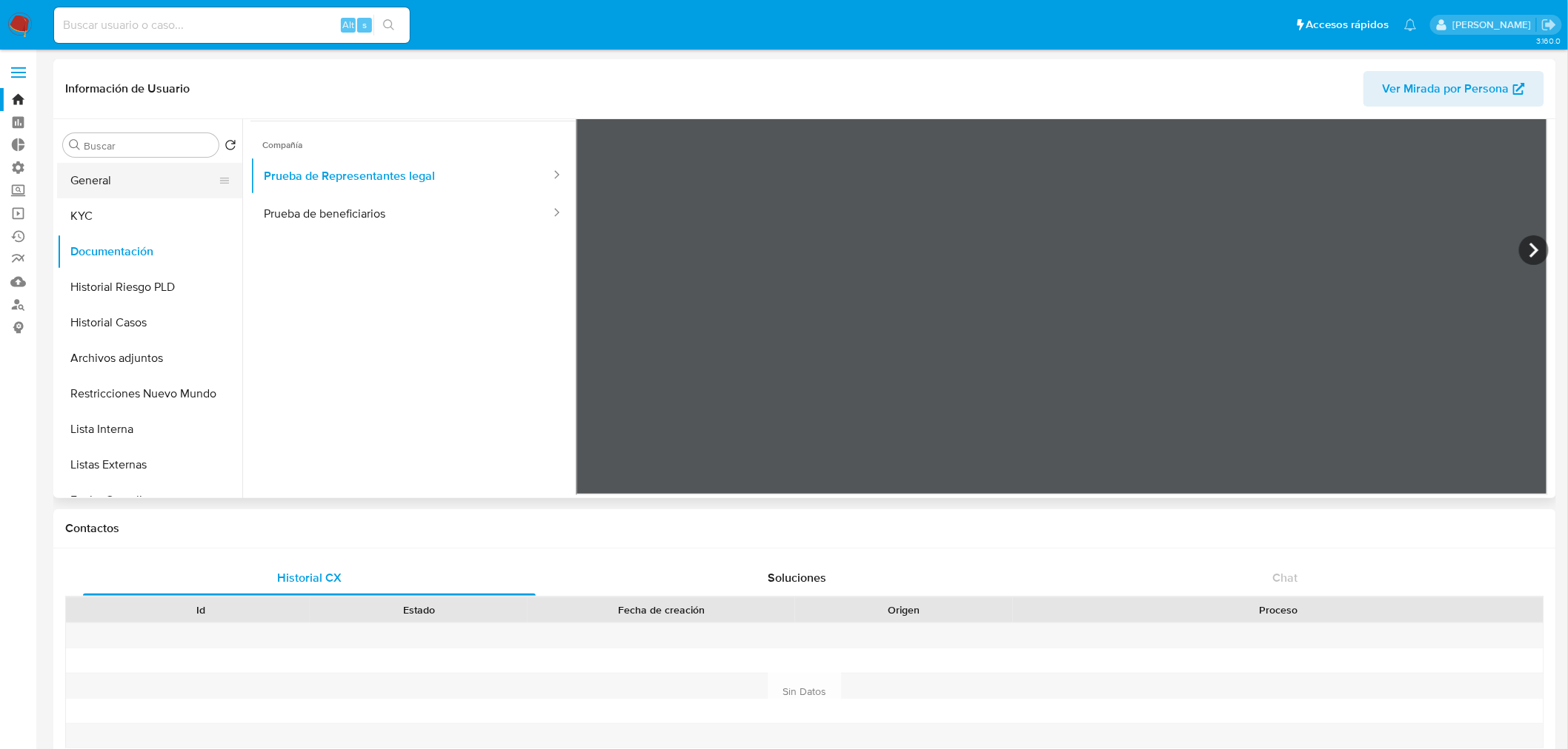
click at [116, 181] on button "General" at bounding box center [143, 180] width 173 height 35
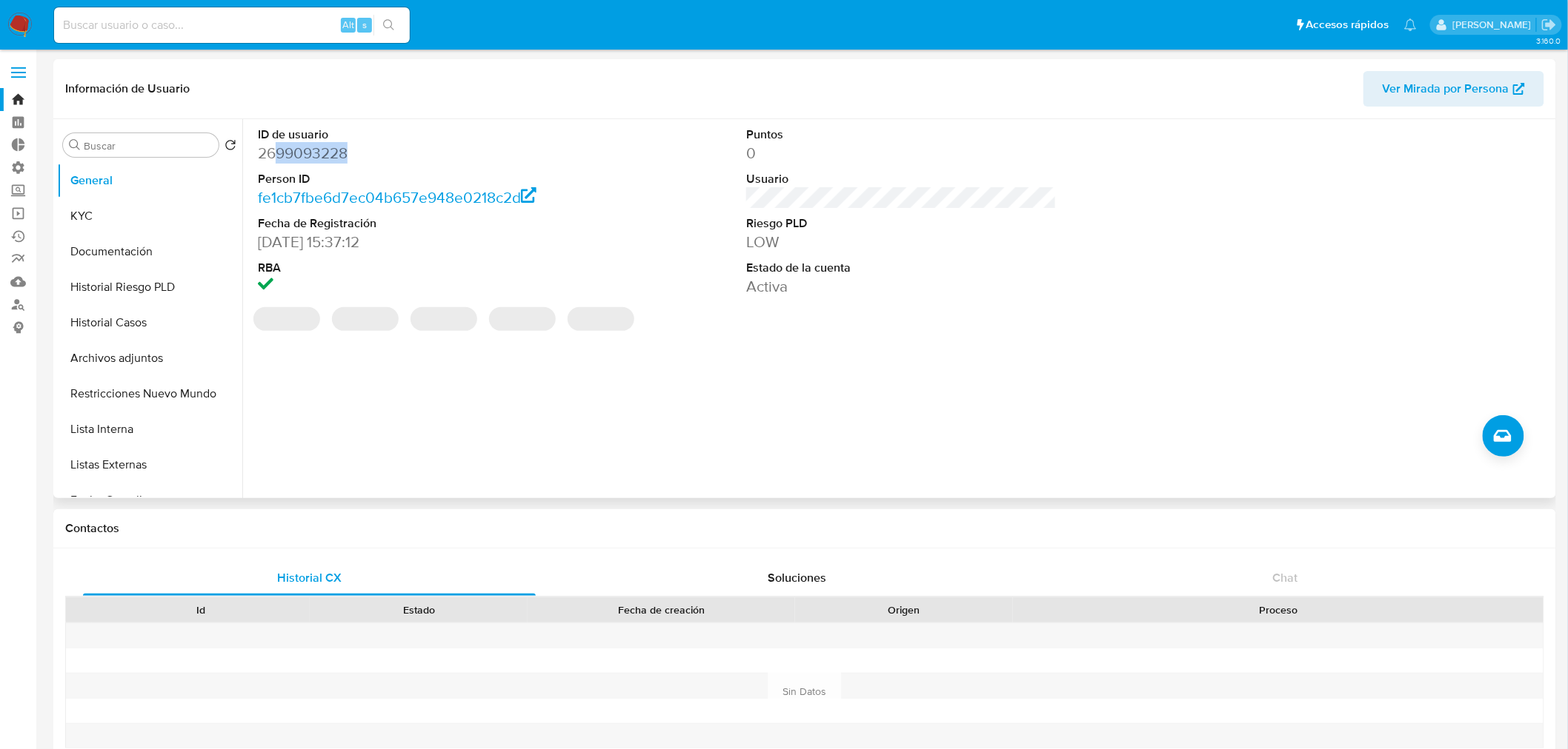
drag, startPoint x: 413, startPoint y: 158, endPoint x: 264, endPoint y: 151, distance: 149.2
click at [264, 151] on dd "2699093228" at bounding box center [413, 153] width 310 height 20
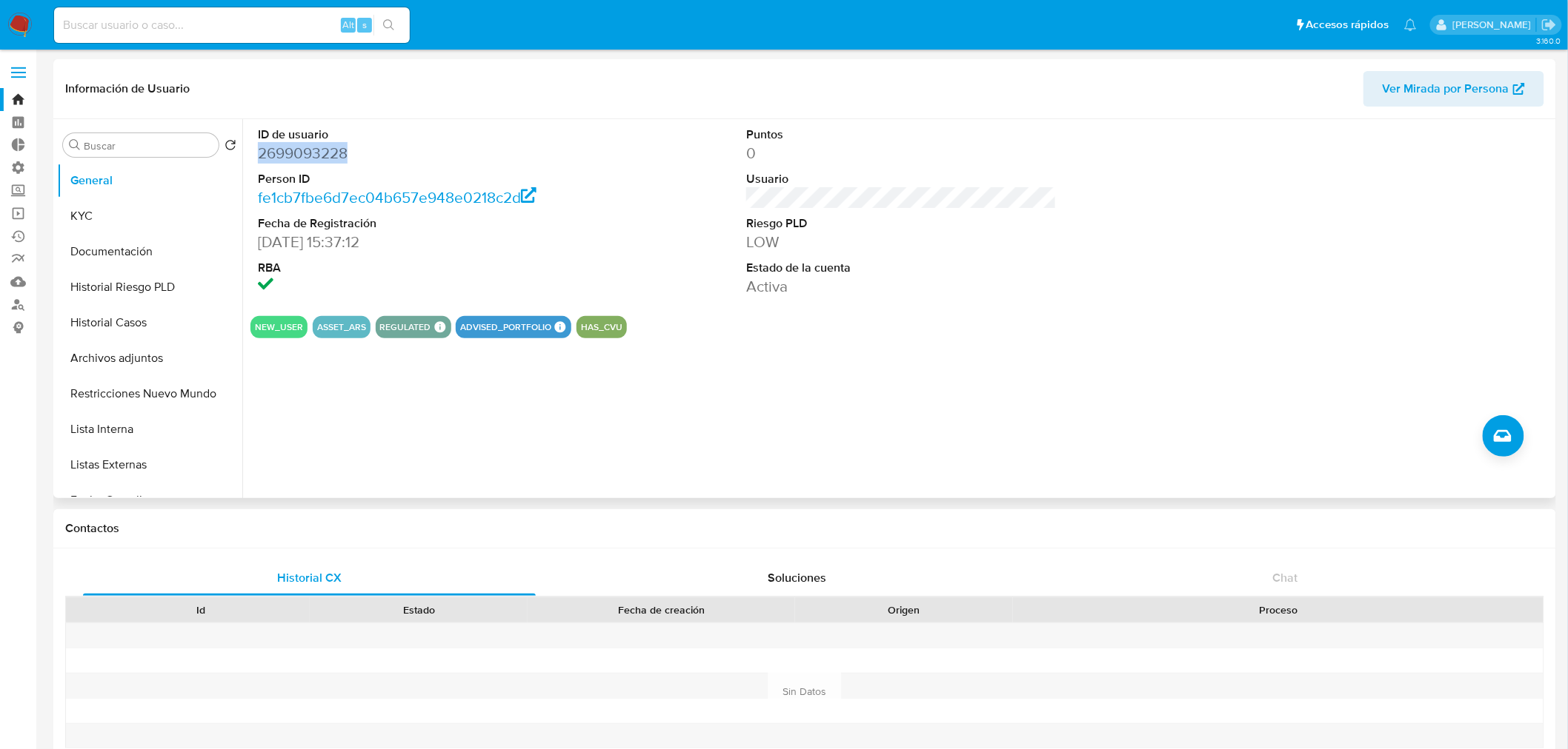
drag, startPoint x: 261, startPoint y: 148, endPoint x: 361, endPoint y: 149, distance: 100.0
click at [361, 149] on div "ID de usuario 2699093228 Person ID fe1cb7fbe6d7ec04b657e948e0218c2d Fecha de Re…" at bounding box center [412, 212] width 325 height 185
copy dd "2699093228"
